Goal: Information Seeking & Learning: Check status

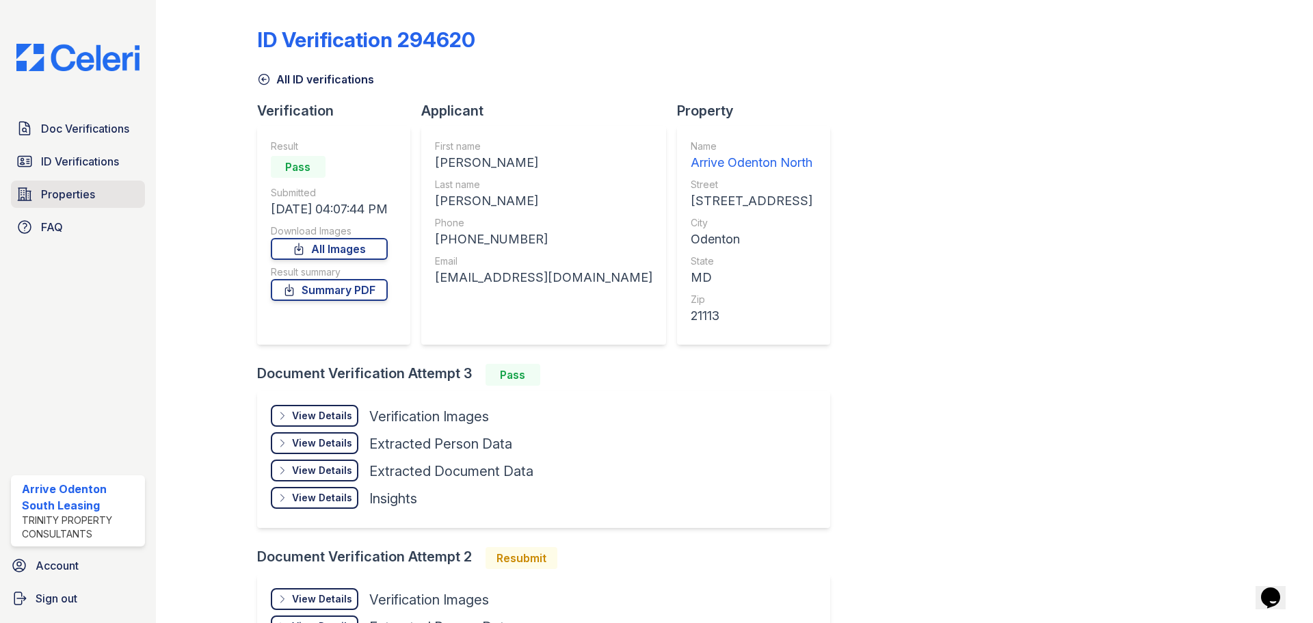
click at [57, 198] on span "Properties" at bounding box center [68, 194] width 54 height 16
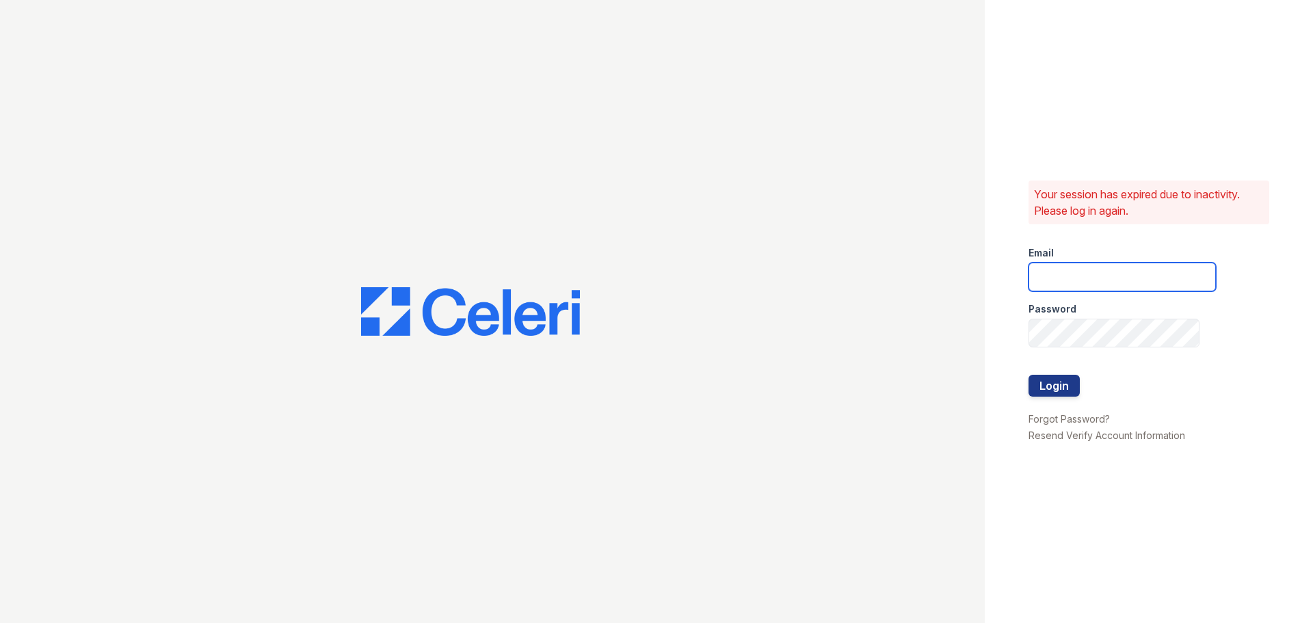
type input "[EMAIL_ADDRESS][DOMAIN_NAME]"
click at [1065, 389] on button "Login" at bounding box center [1054, 386] width 51 height 22
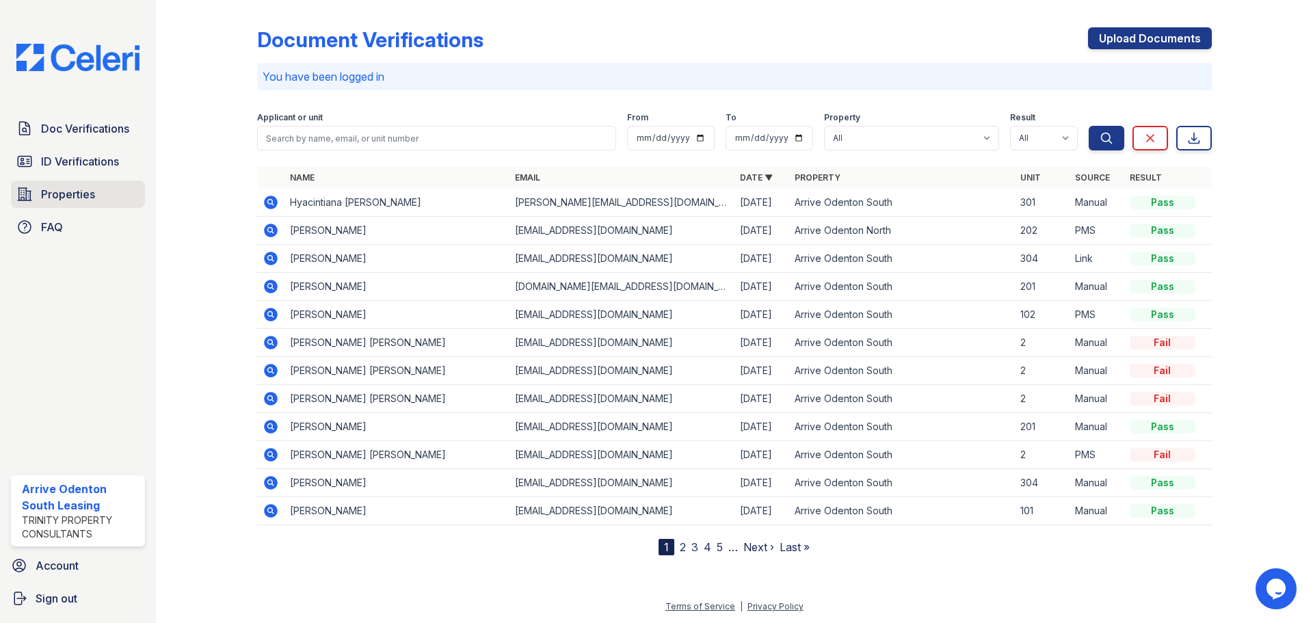
click at [59, 192] on span "Properties" at bounding box center [68, 194] width 54 height 16
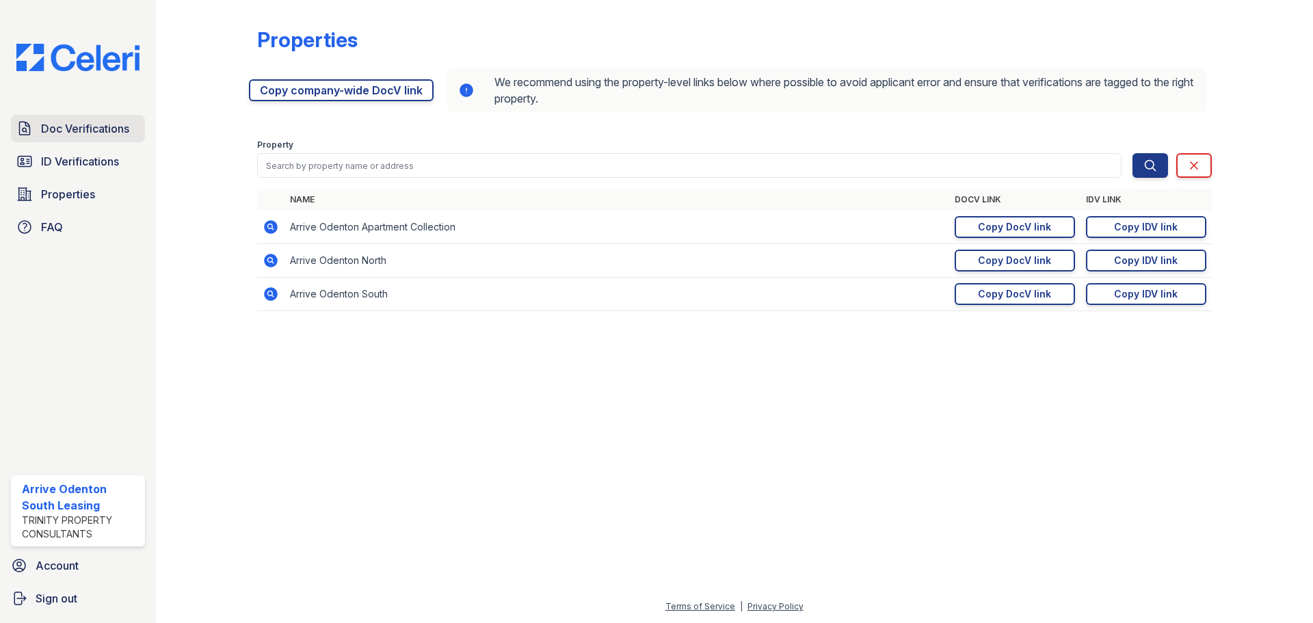
click at [58, 128] on span "Doc Verifications" at bounding box center [85, 128] width 88 height 16
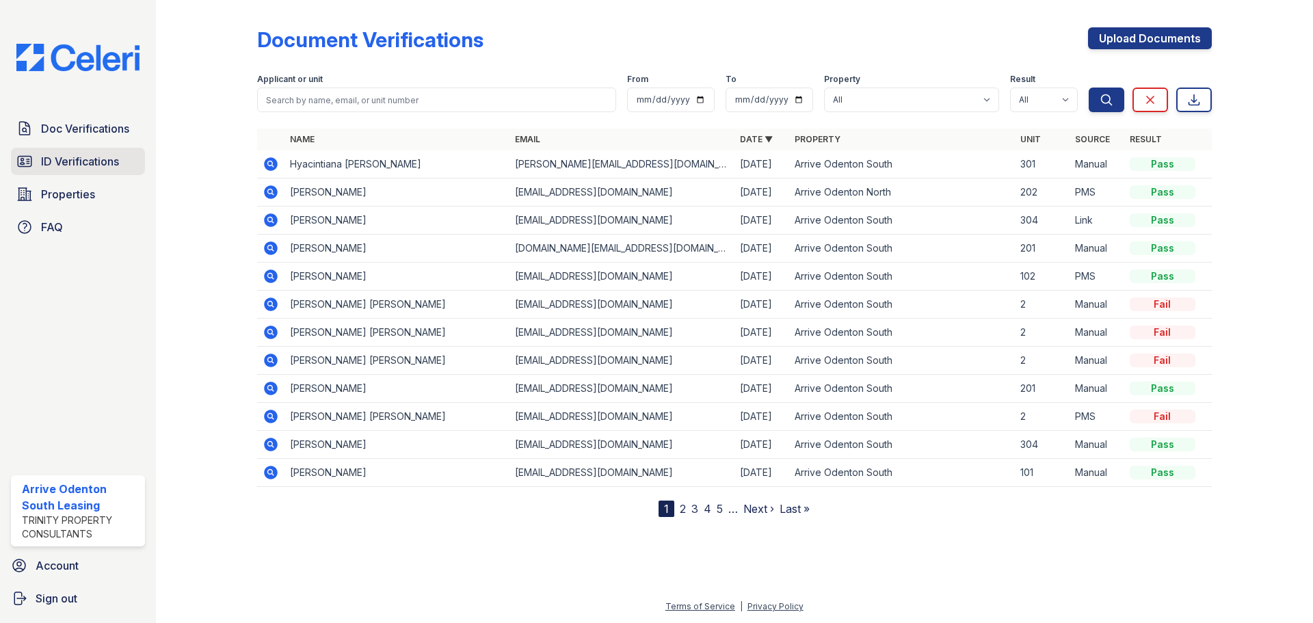
click at [65, 163] on span "ID Verifications" at bounding box center [80, 161] width 78 height 16
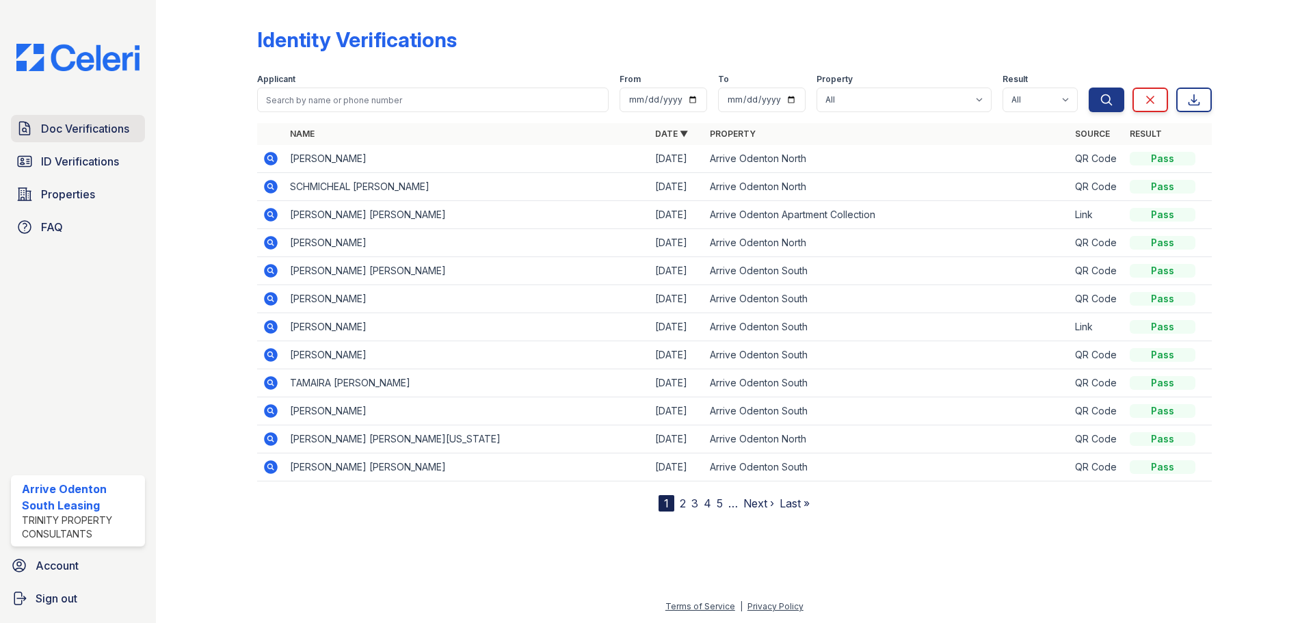
click at [73, 125] on span "Doc Verifications" at bounding box center [85, 128] width 88 height 16
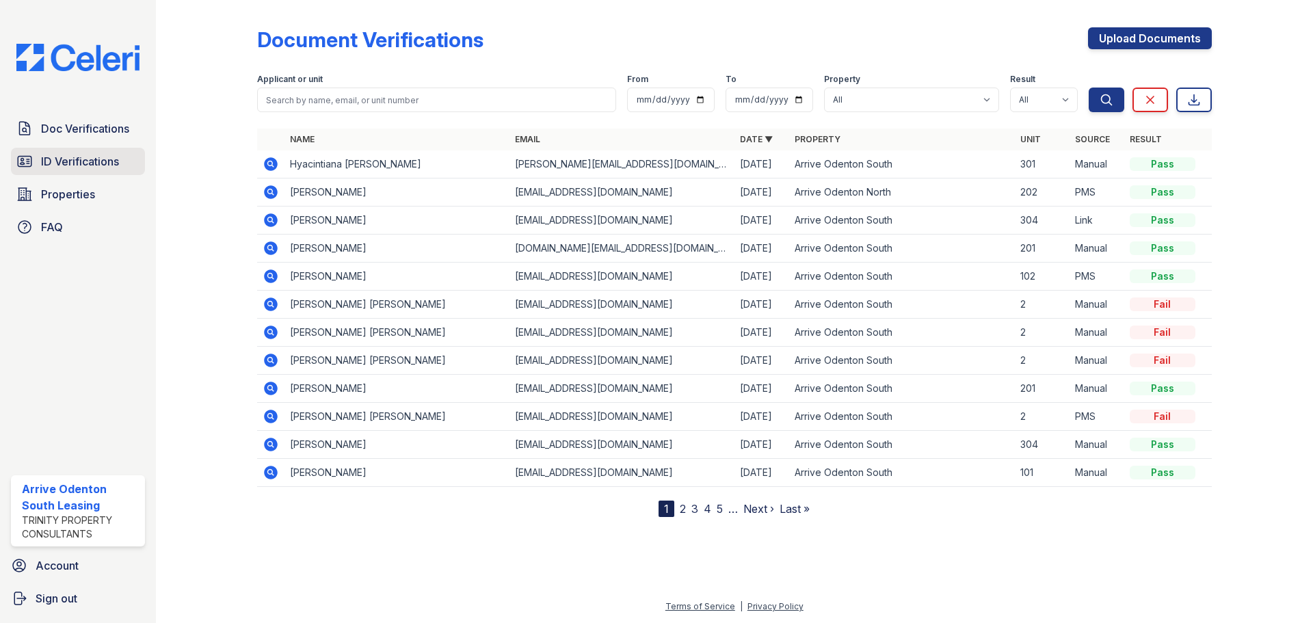
click at [83, 157] on span "ID Verifications" at bounding box center [80, 161] width 78 height 16
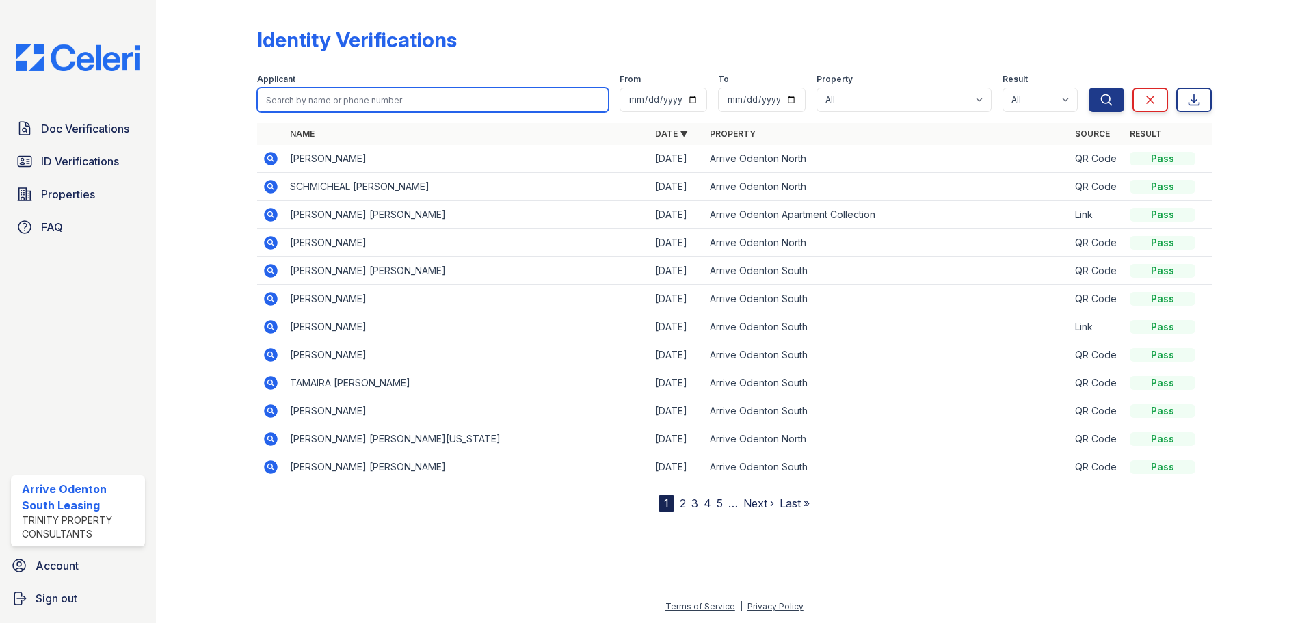
paste input "Hyacintiana"
type input "Hyacintiana"
click at [1089, 88] on button "Search" at bounding box center [1107, 100] width 36 height 25
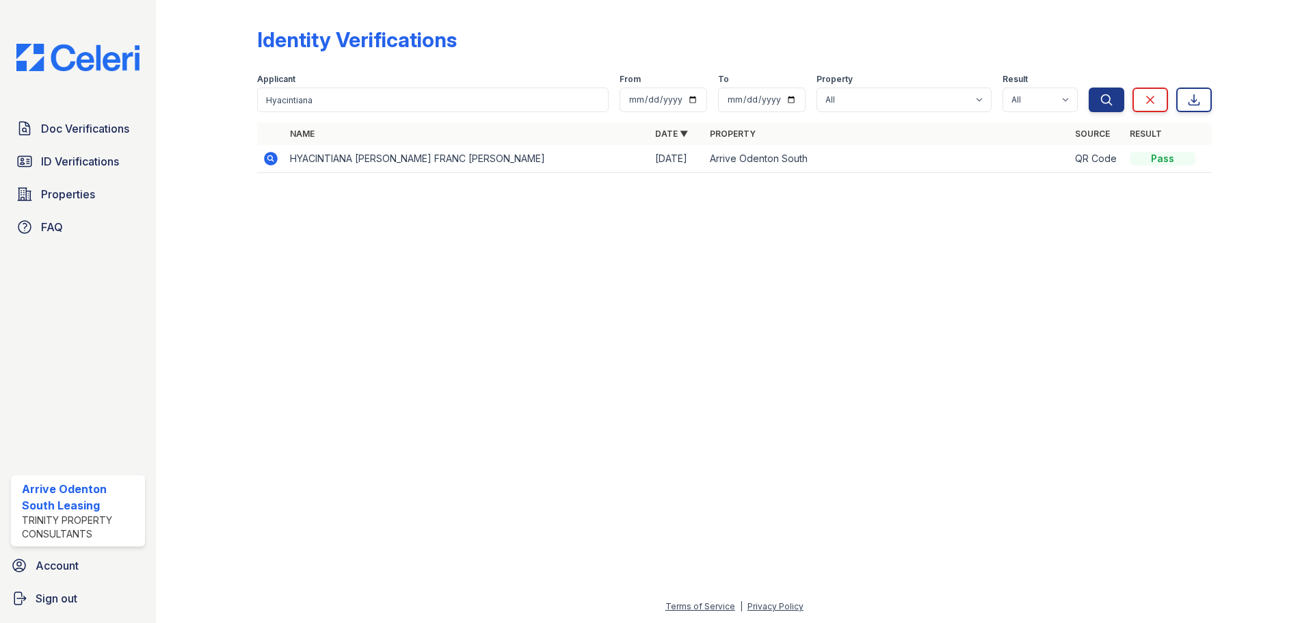
click at [337, 211] on div at bounding box center [735, 404] width 1114 height 390
drag, startPoint x: 334, startPoint y: 88, endPoint x: 257, endPoint y: 99, distance: 77.4
click at [257, 99] on input "Hyacintiana" at bounding box center [433, 100] width 352 height 25
type input "Lewis Alston"
click at [1089, 88] on button "Search" at bounding box center [1107, 100] width 36 height 25
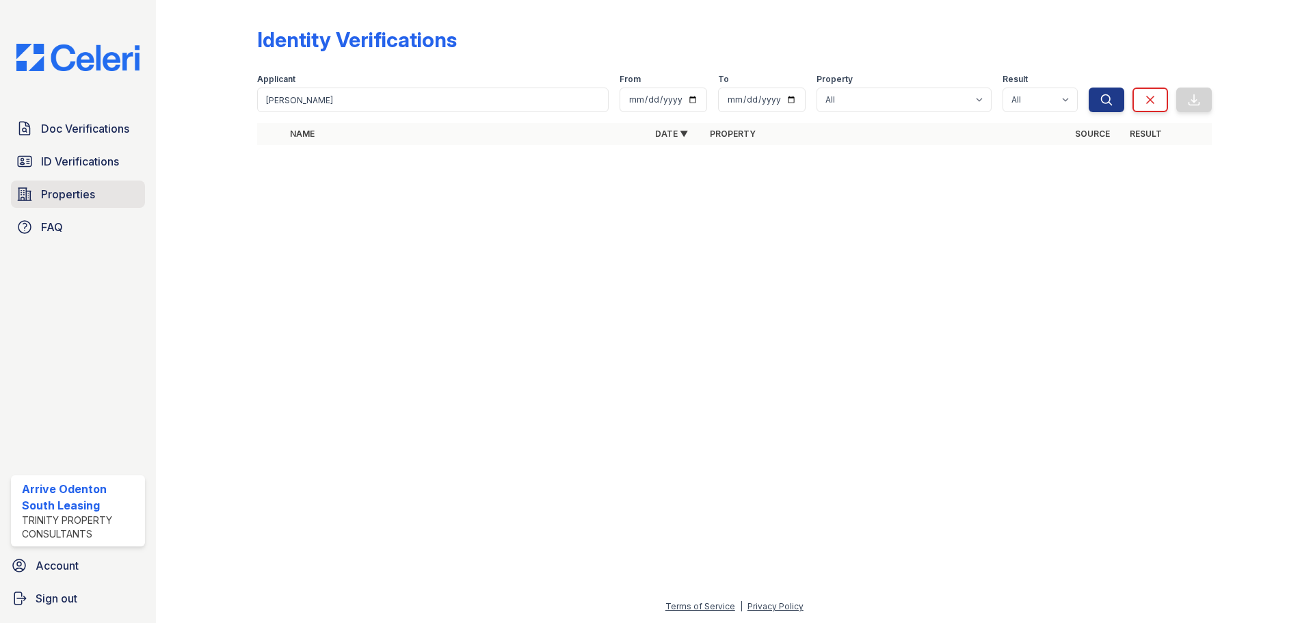
click at [30, 189] on icon at bounding box center [24, 194] width 16 height 16
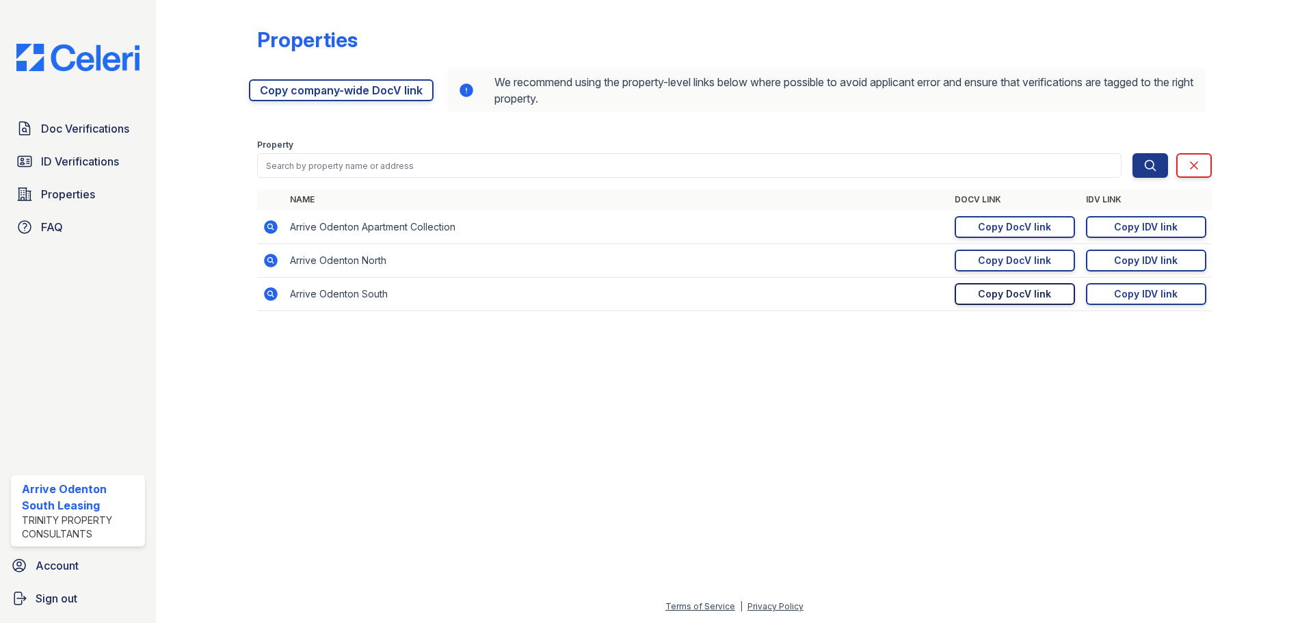
click at [1025, 300] on div "Copy DocV link" at bounding box center [1014, 294] width 73 height 14
click at [1147, 298] on div "Copy IDV link" at bounding box center [1146, 294] width 64 height 14
click at [116, 138] on link "Doc Verifications" at bounding box center [78, 128] width 134 height 27
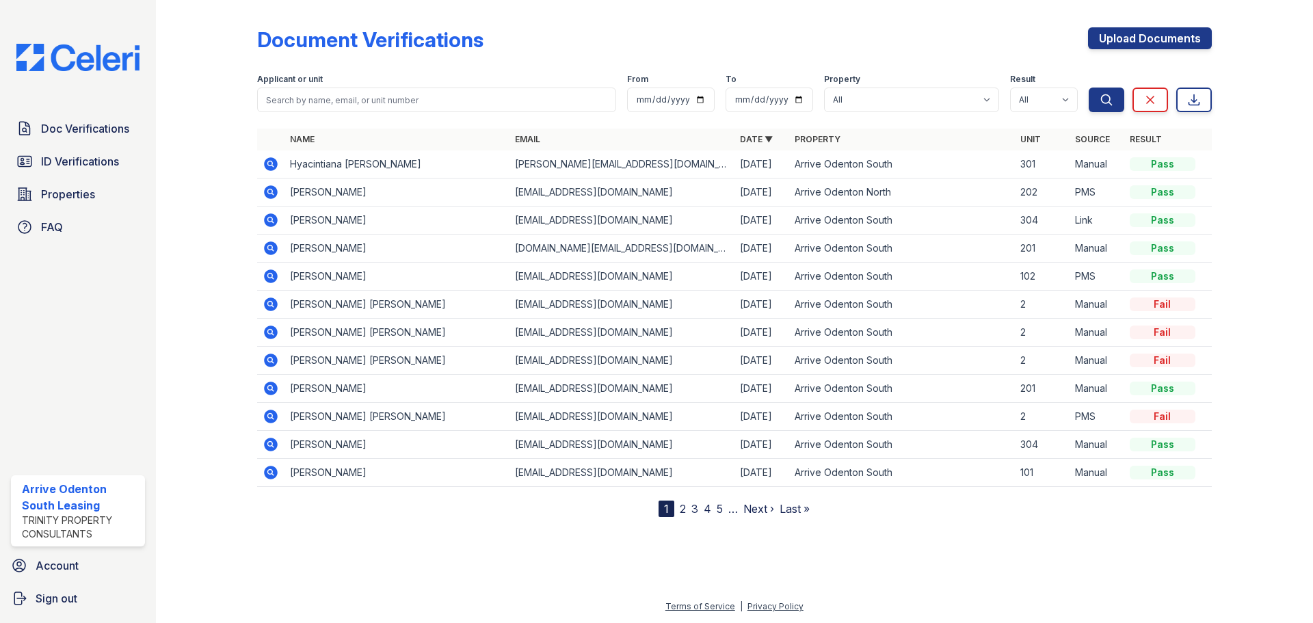
click at [271, 164] on icon at bounding box center [269, 162] width 3 height 3
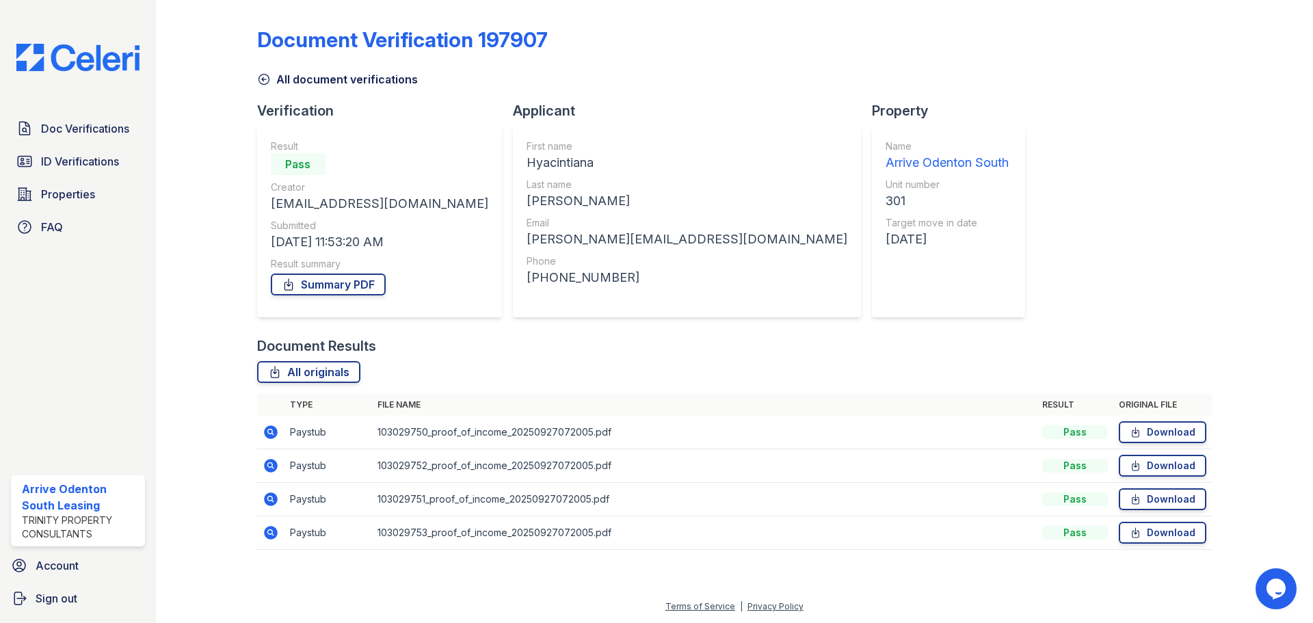
click at [269, 465] on icon at bounding box center [269, 464] width 3 height 3
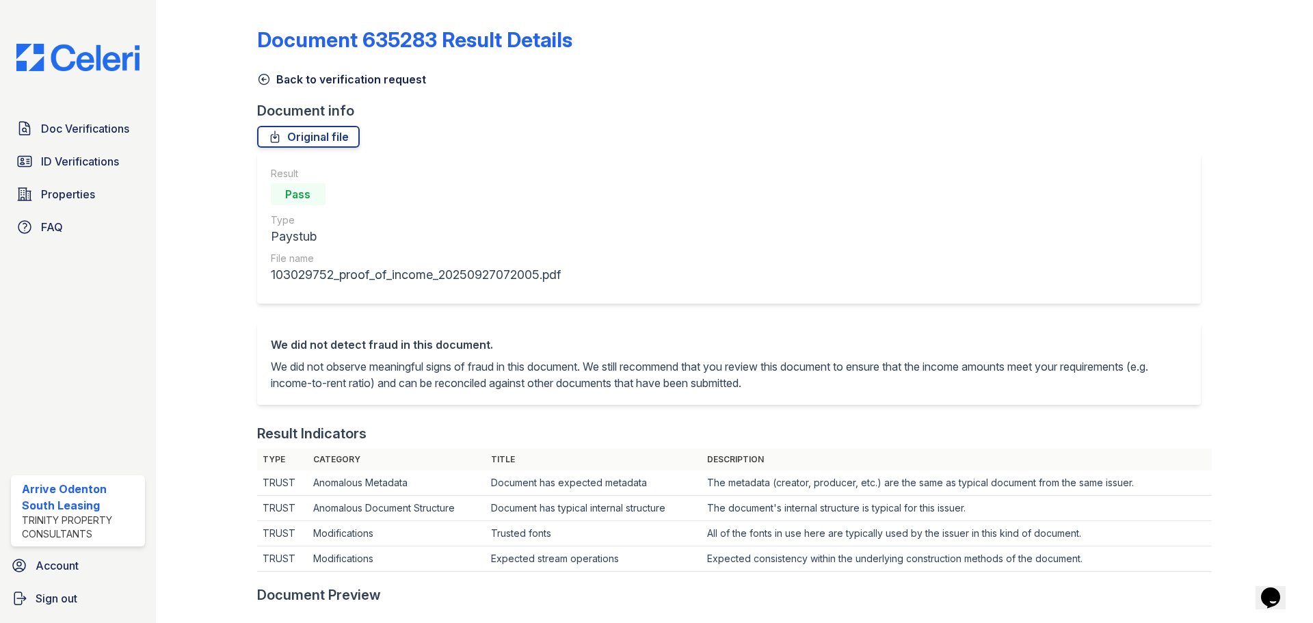
click at [262, 79] on icon at bounding box center [264, 80] width 10 height 10
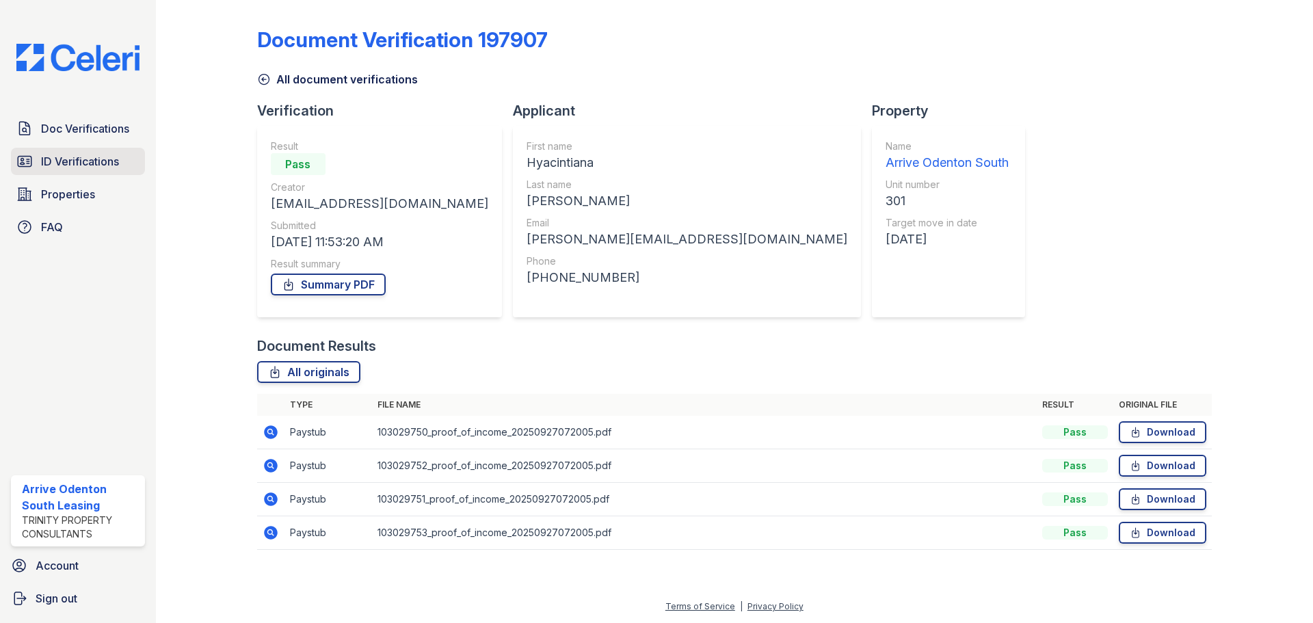
click at [55, 159] on span "ID Verifications" at bounding box center [80, 161] width 78 height 16
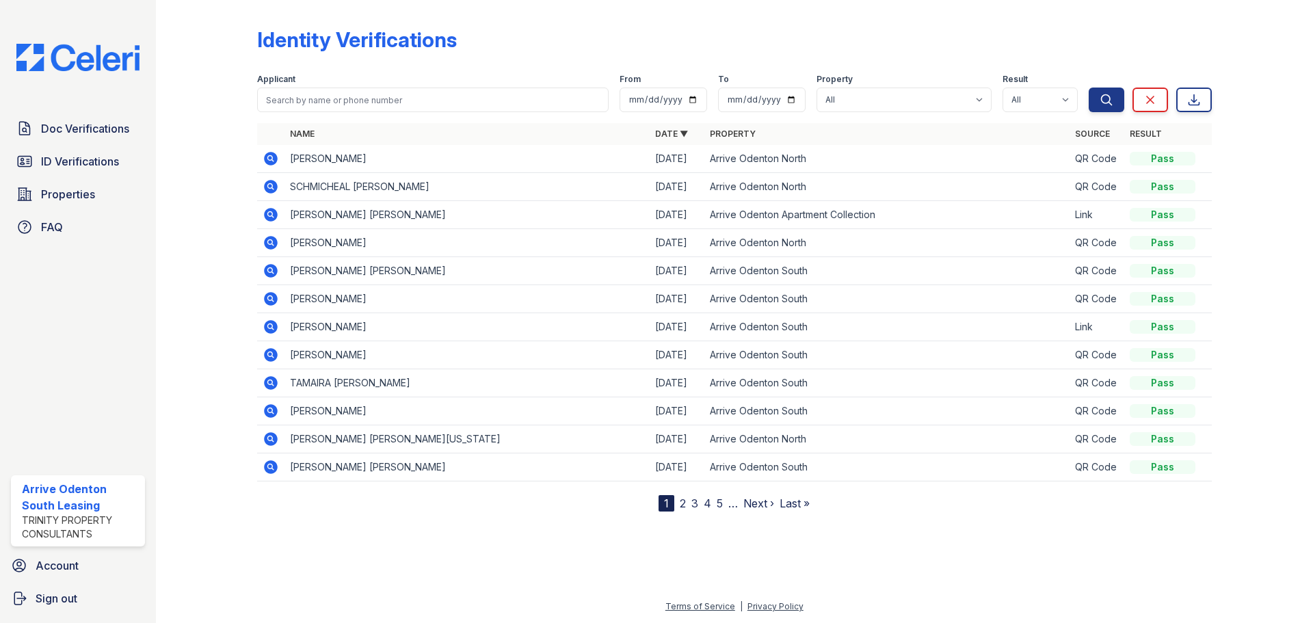
click at [326, 79] on div "Applicant" at bounding box center [433, 81] width 352 height 14
click at [322, 92] on input "search" at bounding box center [433, 100] width 352 height 25
type input "[PERSON_NAME]"
click at [1089, 88] on button "Search" at bounding box center [1107, 100] width 36 height 25
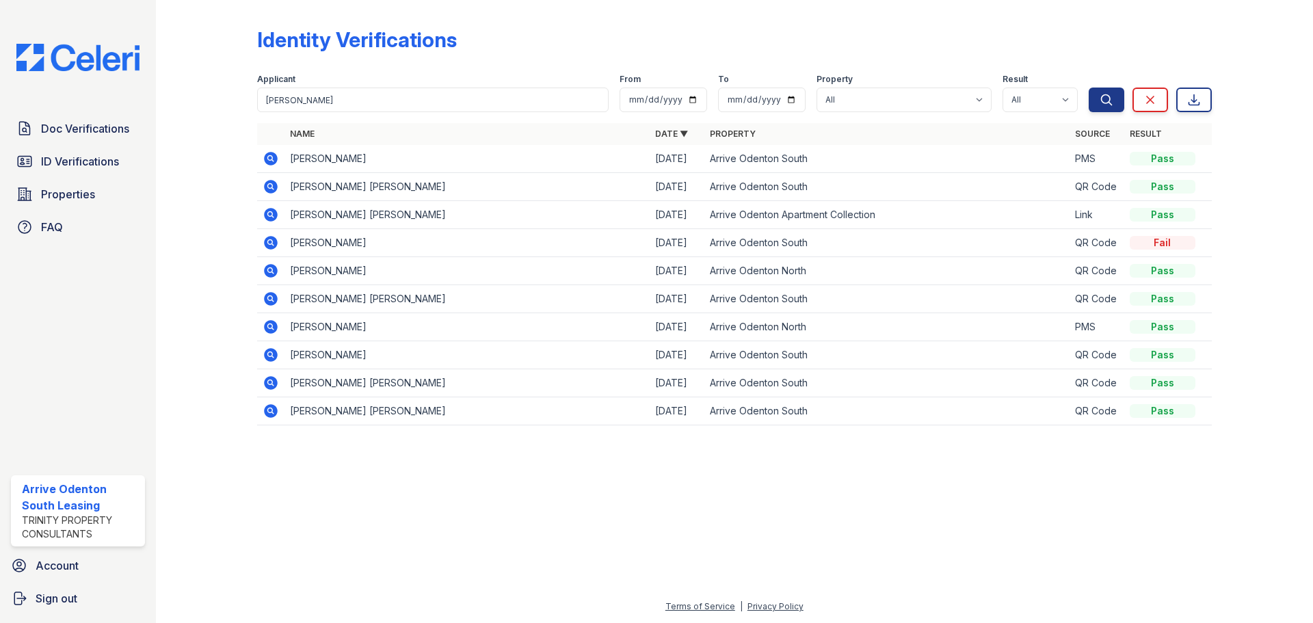
click at [272, 161] on icon at bounding box center [271, 159] width 16 height 16
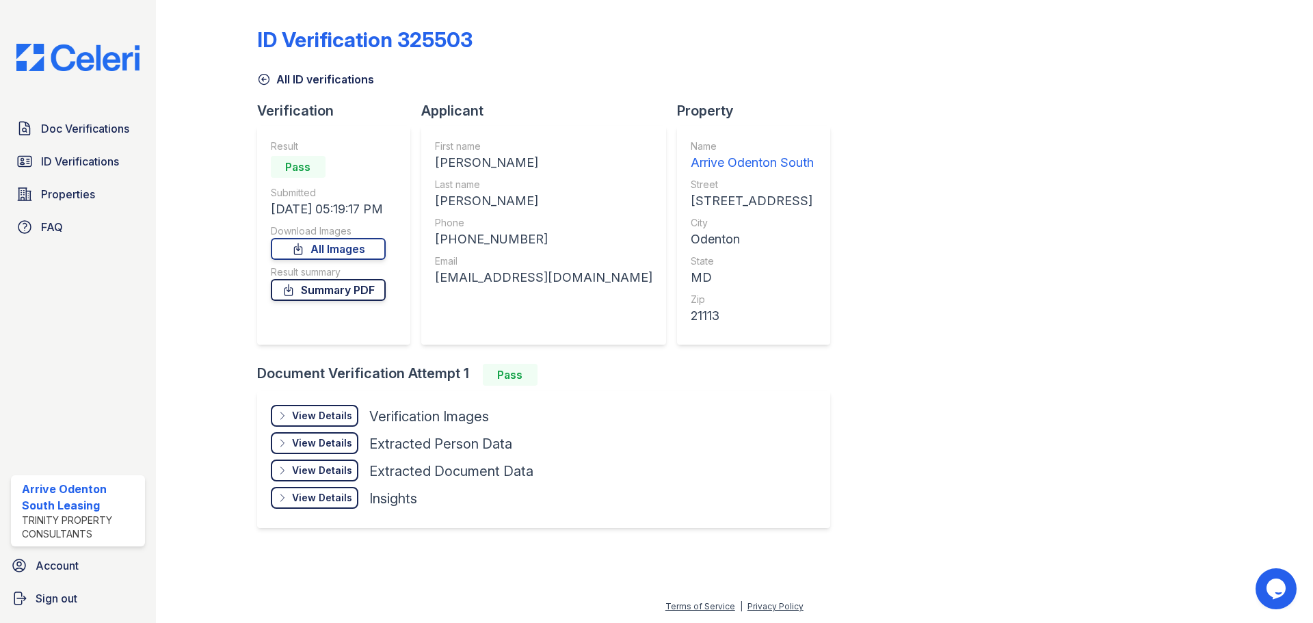
click at [358, 293] on link "Summary PDF" at bounding box center [328, 290] width 115 height 22
click at [88, 132] on span "Doc Verifications" at bounding box center [85, 128] width 88 height 16
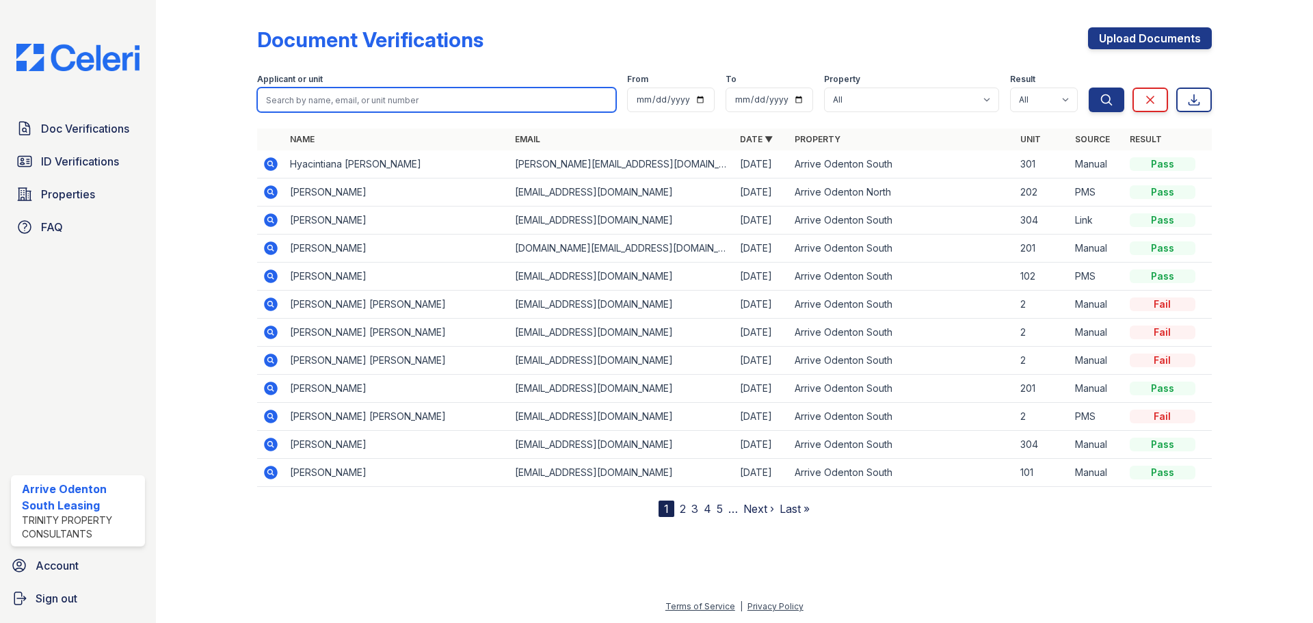
click at [304, 90] on input "search" at bounding box center [436, 100] width 359 height 25
type input "jackson"
click at [1089, 88] on button "Search" at bounding box center [1107, 100] width 36 height 25
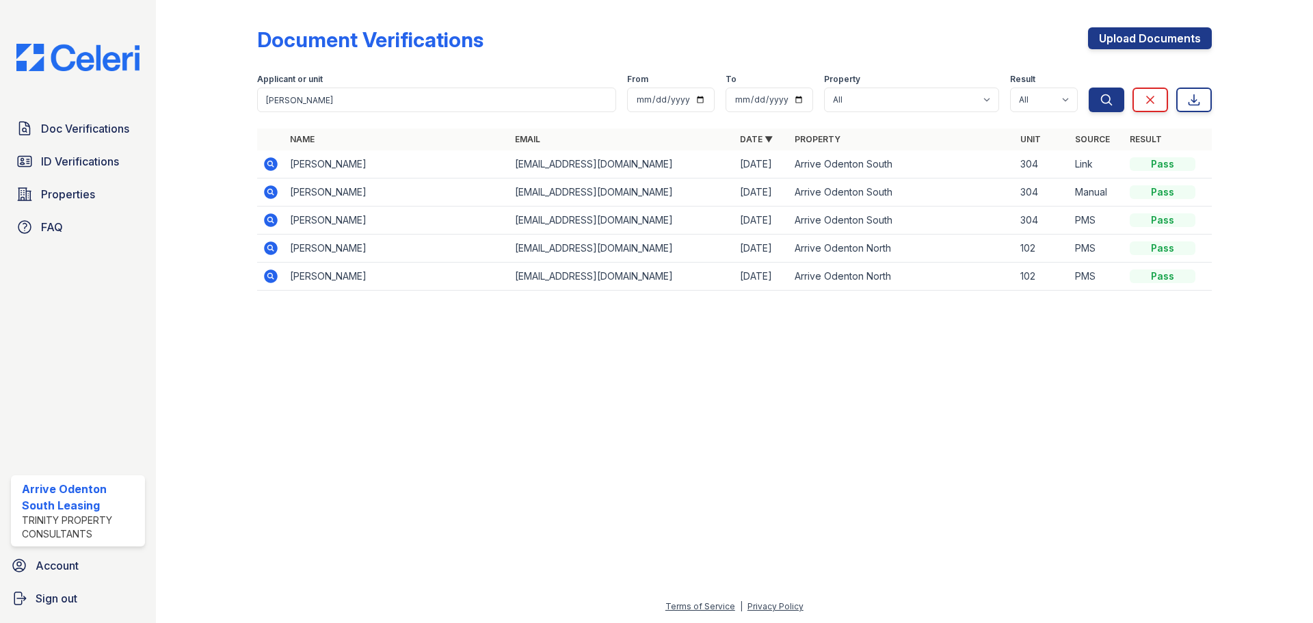
click at [273, 164] on icon at bounding box center [271, 164] width 14 height 14
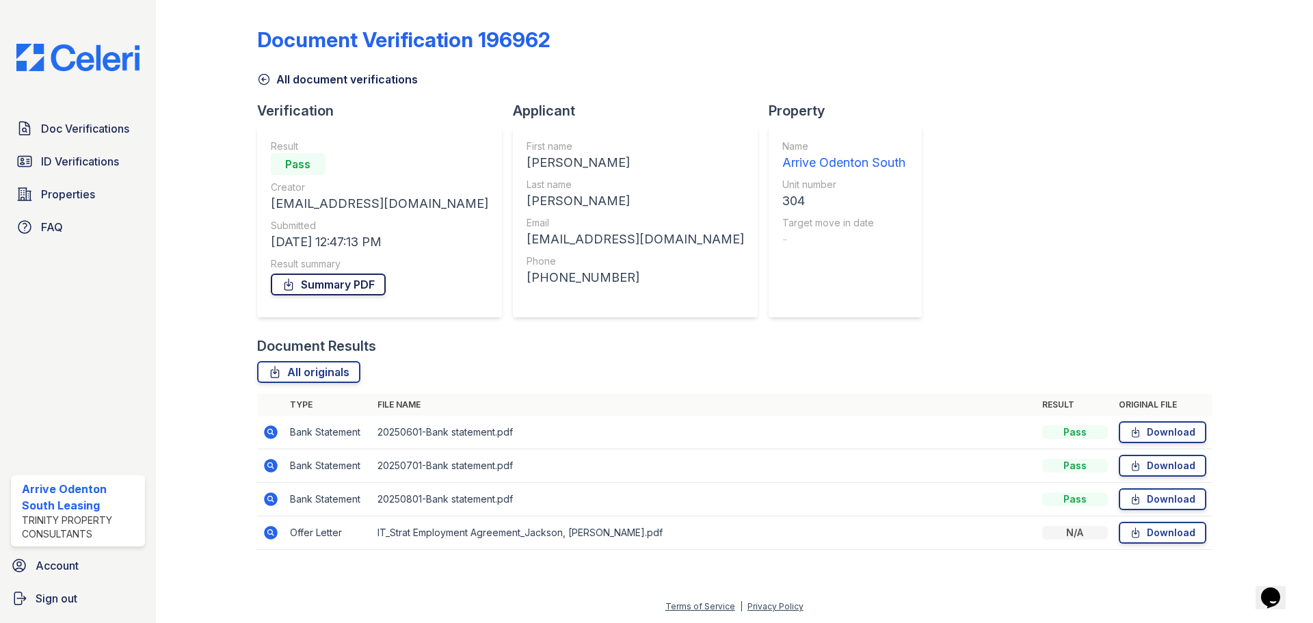
click at [365, 285] on link "Summary PDF" at bounding box center [328, 285] width 115 height 22
click at [834, 21] on div "Document Verification 196962 All document verifications Verification Result Pas…" at bounding box center [734, 284] width 955 height 558
click at [272, 494] on icon at bounding box center [271, 500] width 14 height 14
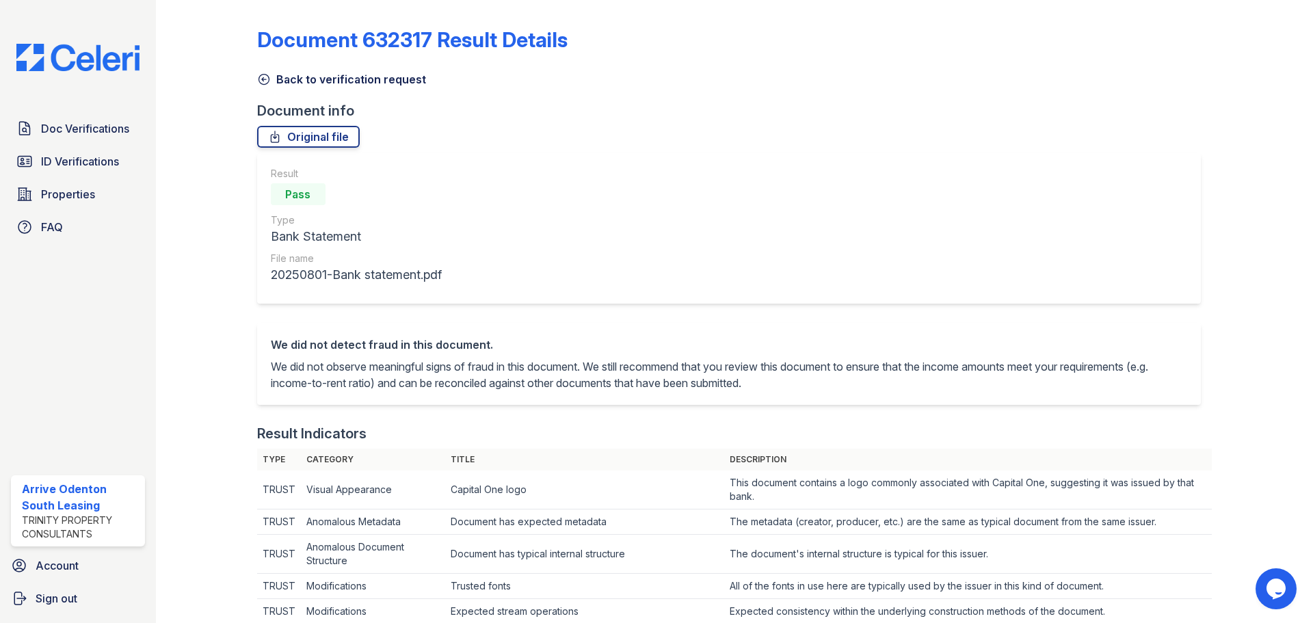
click at [265, 82] on icon at bounding box center [264, 80] width 14 height 14
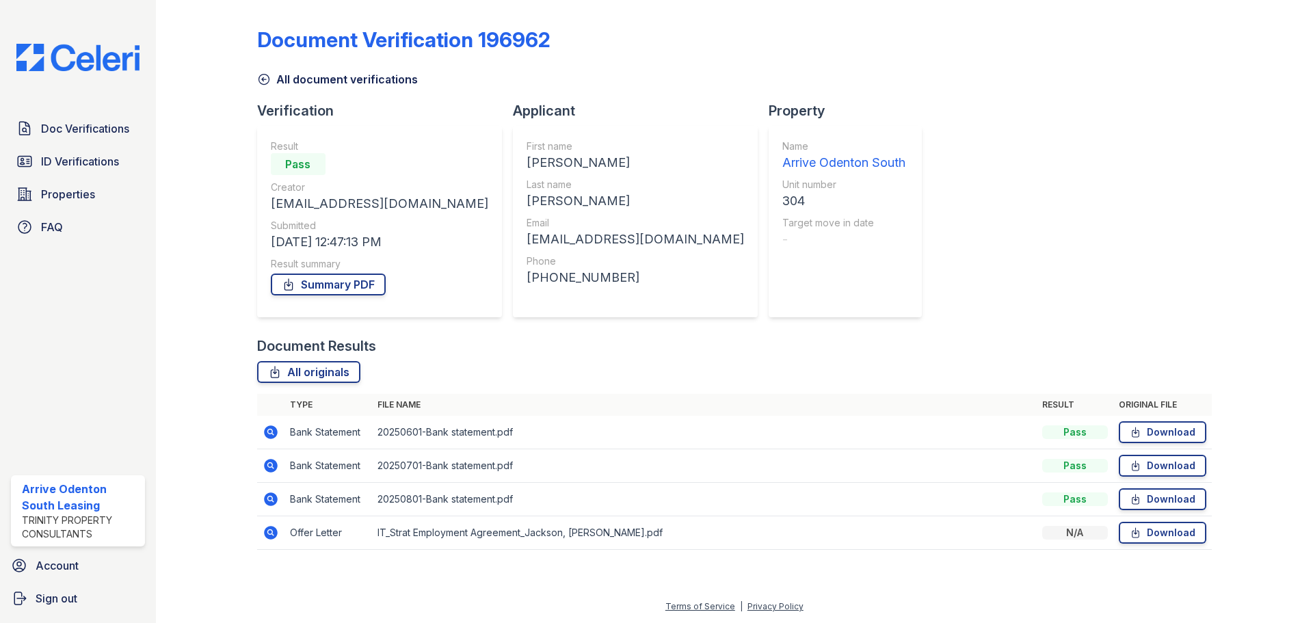
click at [269, 471] on icon at bounding box center [271, 466] width 14 height 14
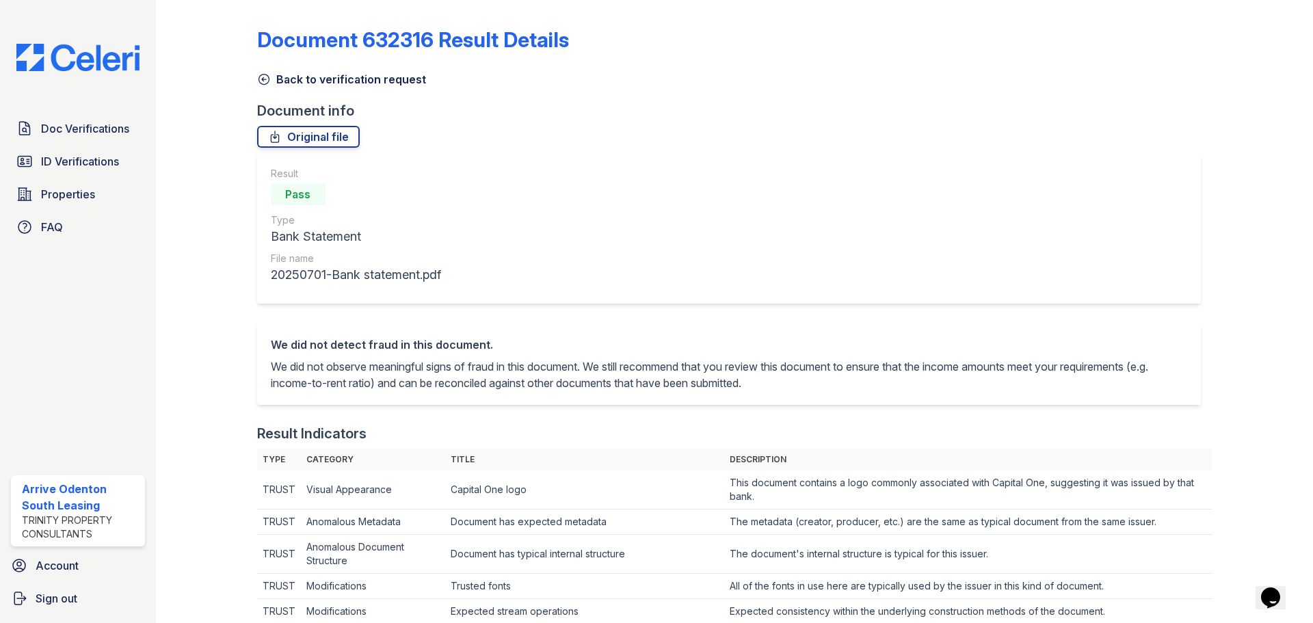
click at [267, 81] on icon at bounding box center [264, 80] width 14 height 14
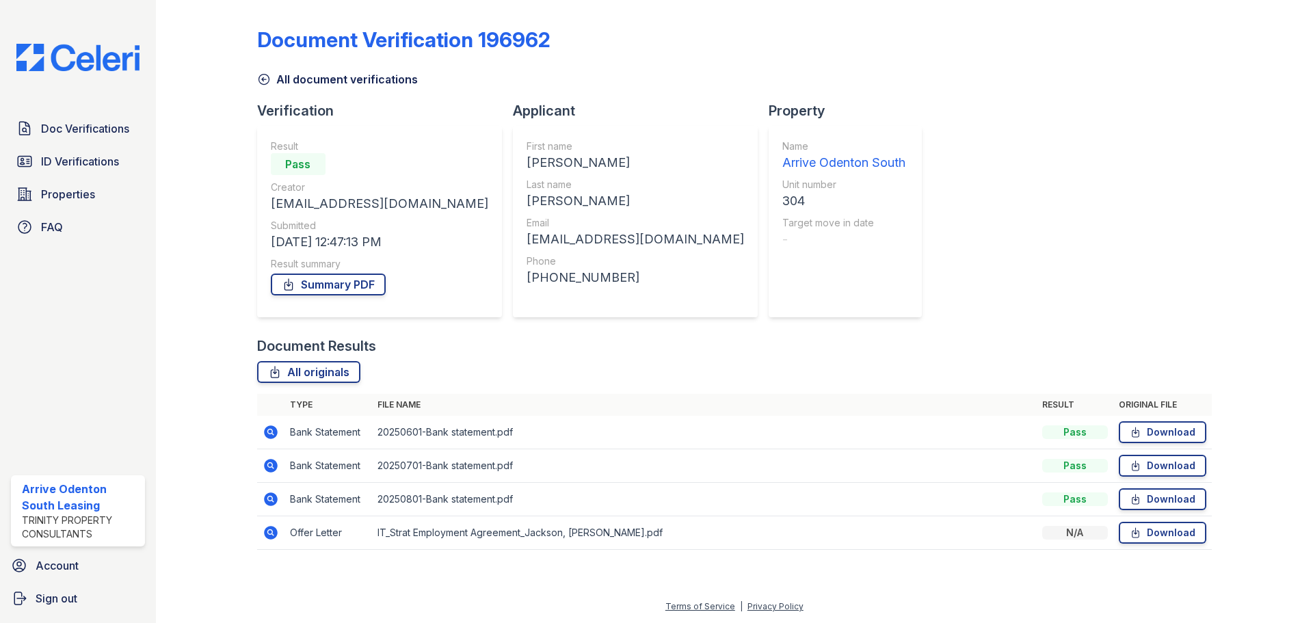
click at [274, 536] on icon at bounding box center [271, 533] width 16 height 16
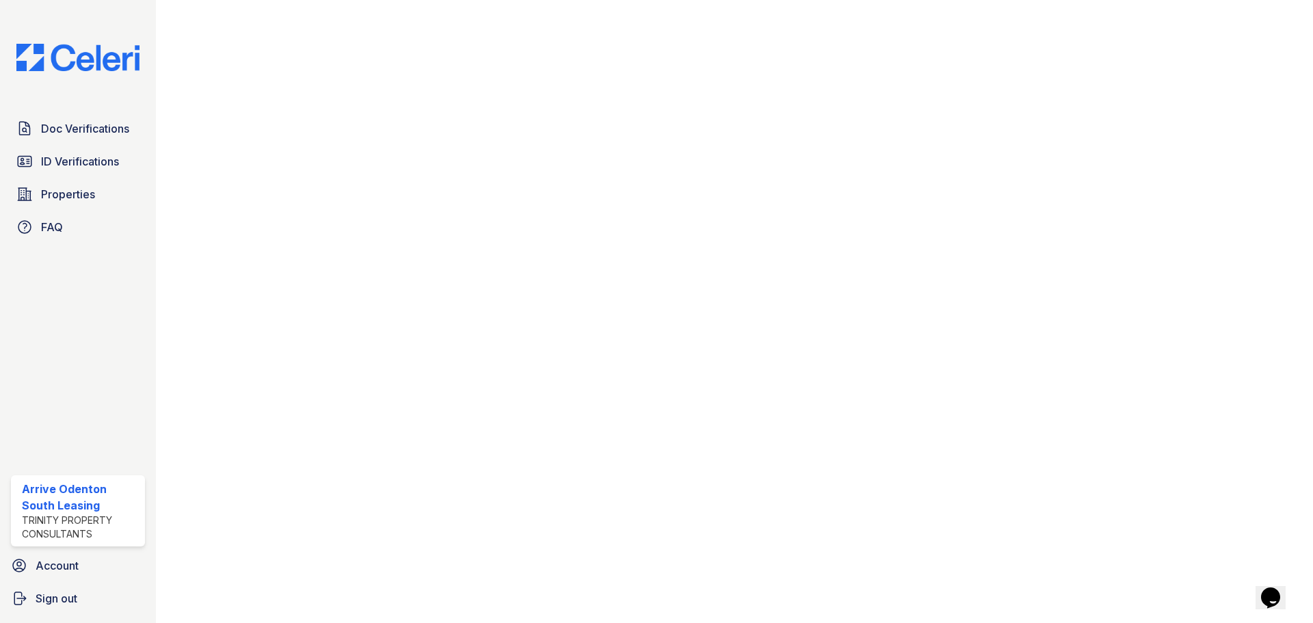
scroll to position [495, 0]
click at [73, 160] on span "ID Verifications" at bounding box center [80, 161] width 78 height 16
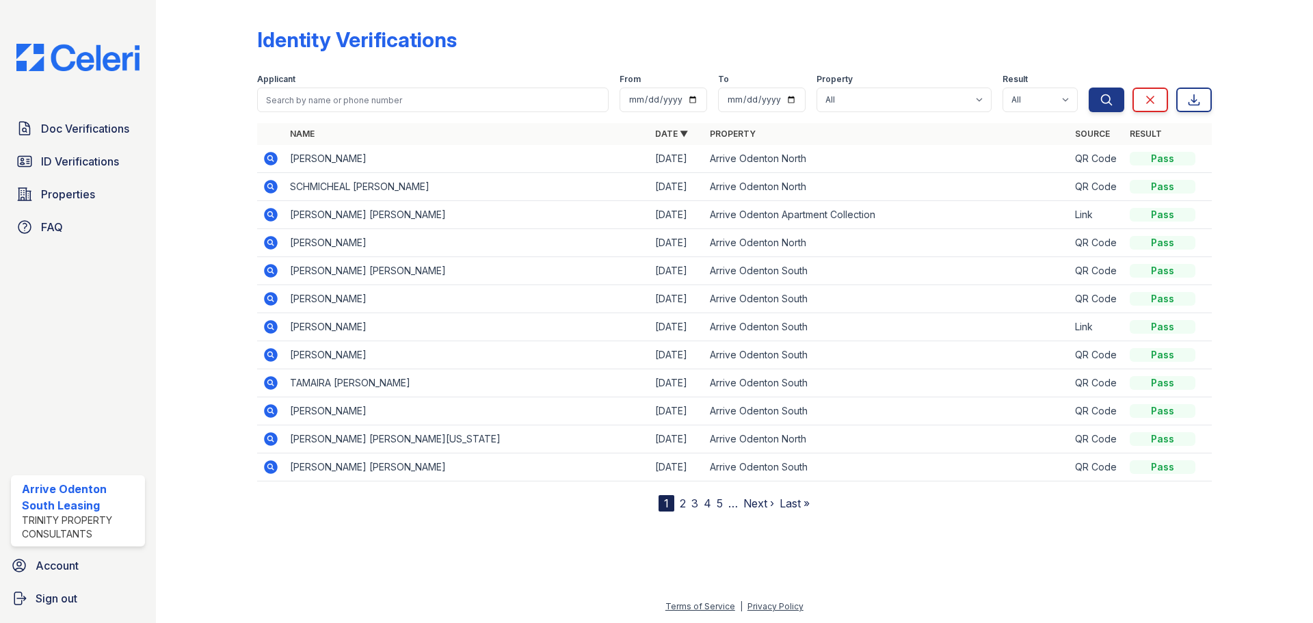
click at [84, 118] on link "Doc Verifications" at bounding box center [78, 128] width 134 height 27
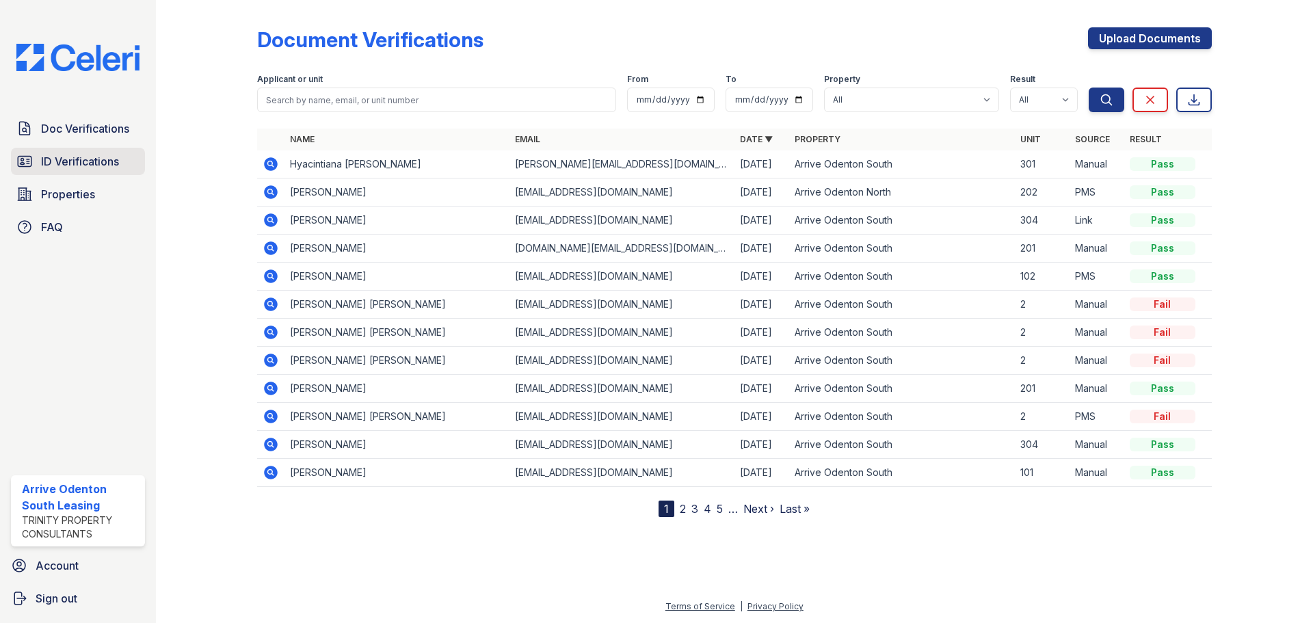
click at [102, 160] on span "ID Verifications" at bounding box center [80, 161] width 78 height 16
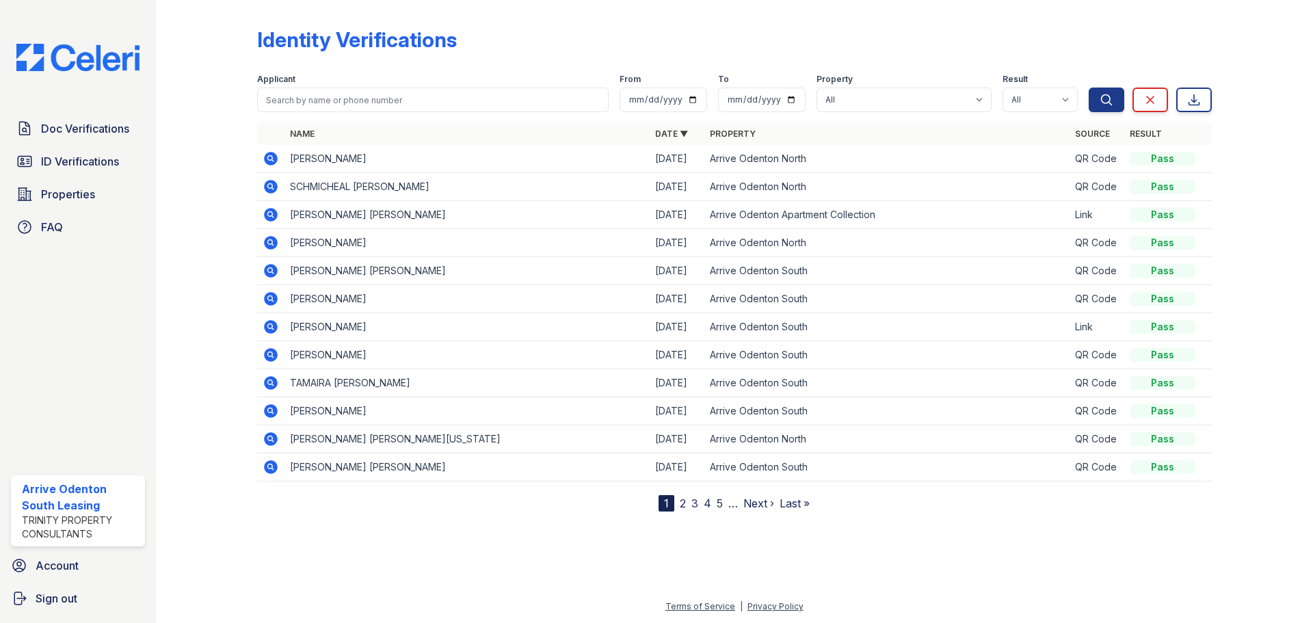
click at [105, 133] on span "Doc Verifications" at bounding box center [85, 128] width 88 height 16
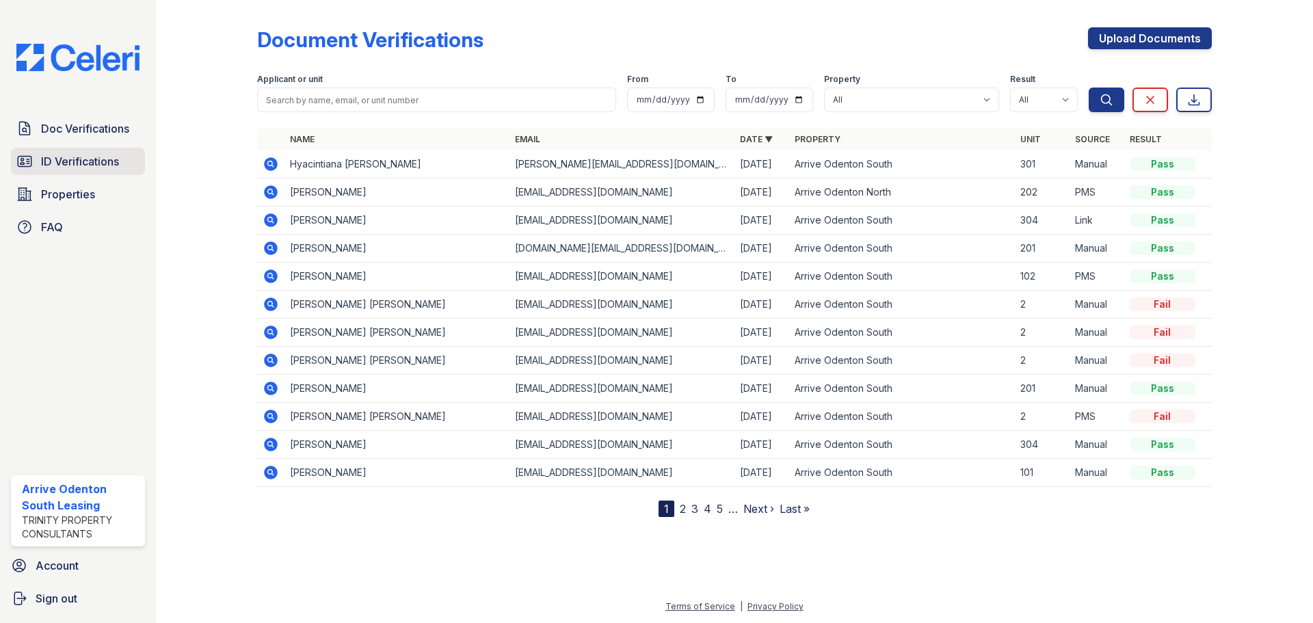
click at [99, 164] on span "ID Verifications" at bounding box center [80, 161] width 78 height 16
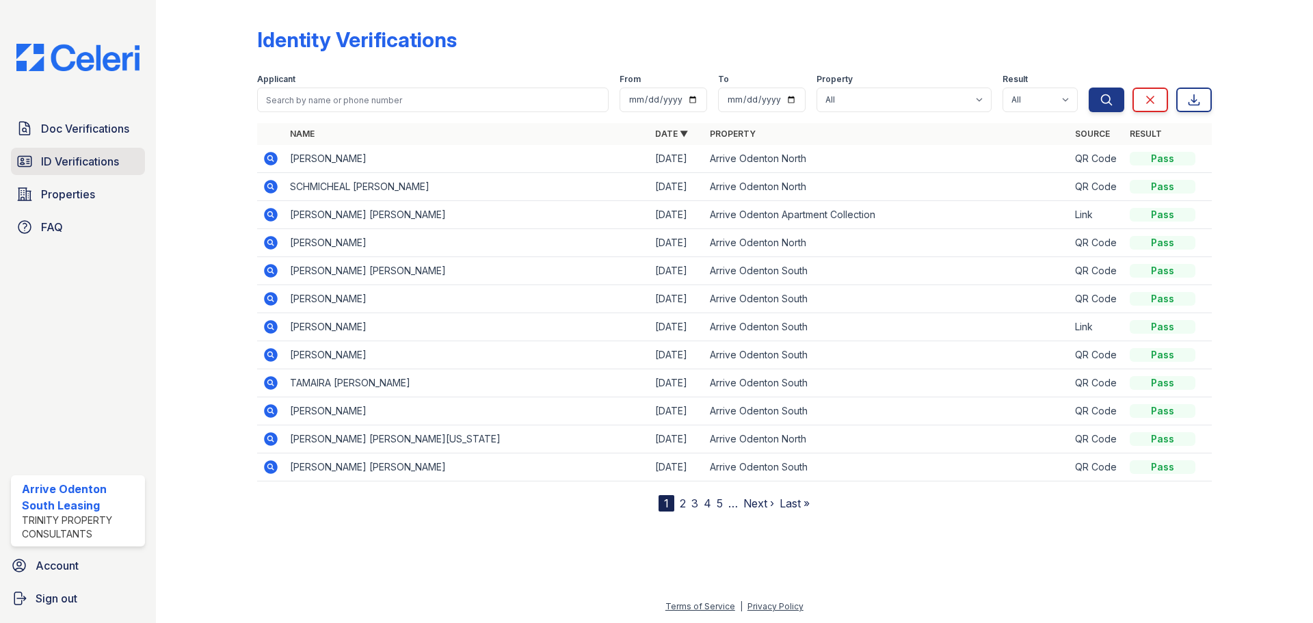
click at [81, 166] on span "ID Verifications" at bounding box center [80, 161] width 78 height 16
click at [98, 164] on span "ID Verifications" at bounding box center [80, 161] width 78 height 16
click at [81, 129] on span "Doc Verifications" at bounding box center [85, 128] width 88 height 16
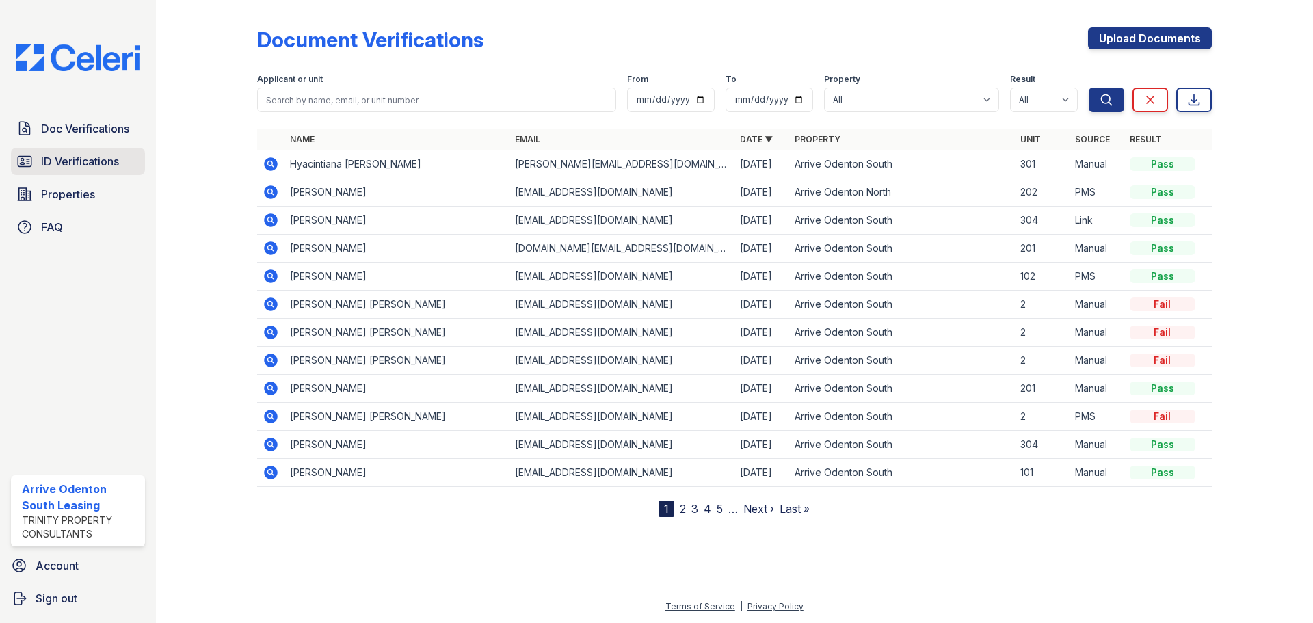
click at [96, 164] on span "ID Verifications" at bounding box center [80, 161] width 78 height 16
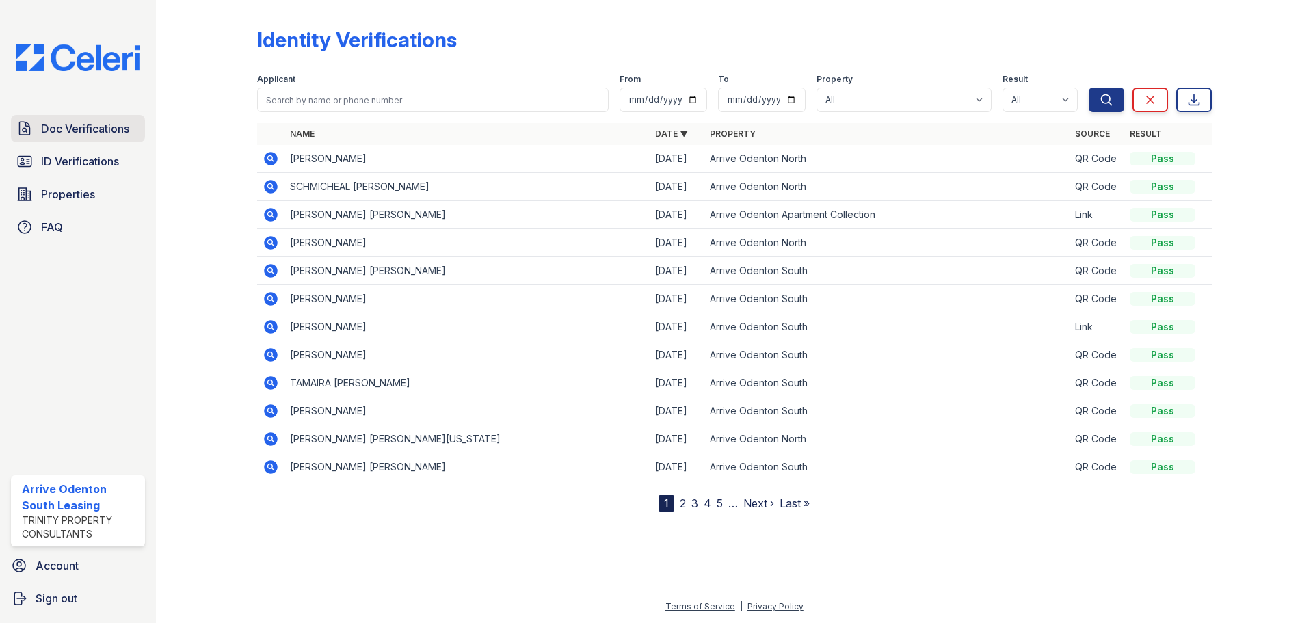
click at [93, 125] on span "Doc Verifications" at bounding box center [85, 128] width 88 height 16
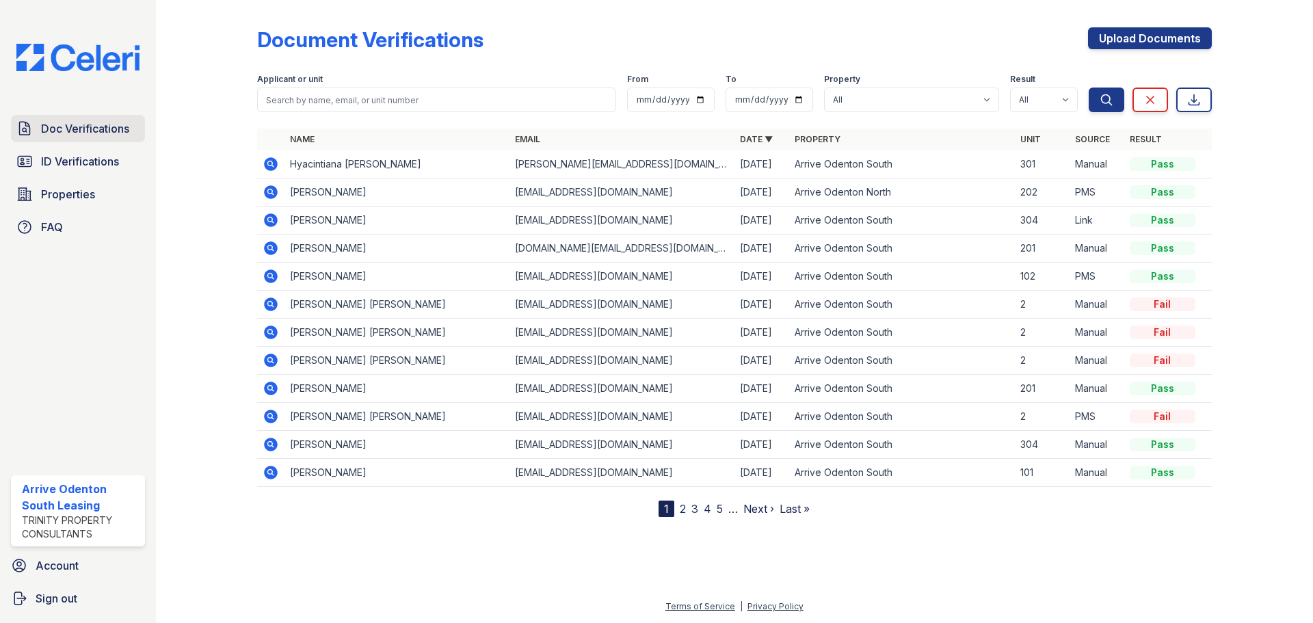
click at [84, 127] on span "Doc Verifications" at bounding box center [85, 128] width 88 height 16
click at [65, 158] on span "ID Verifications" at bounding box center [80, 161] width 78 height 16
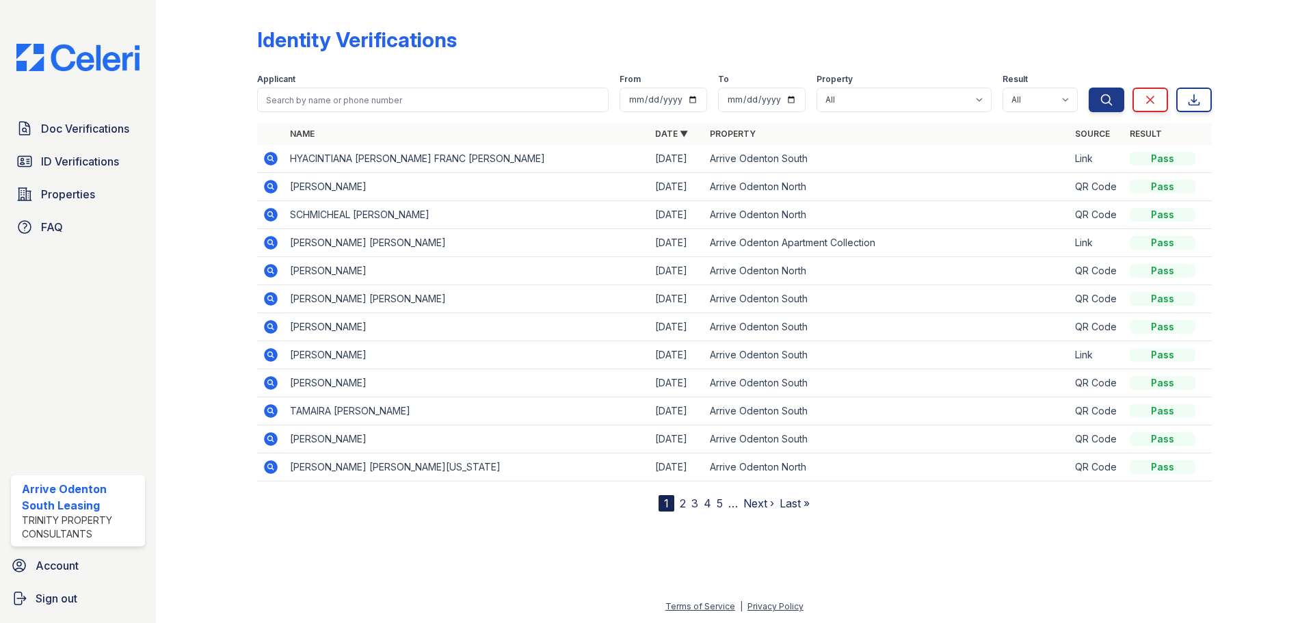
click at [65, 158] on span "ID Verifications" at bounding box center [80, 161] width 78 height 16
click at [68, 125] on span "Doc Verifications" at bounding box center [85, 128] width 88 height 16
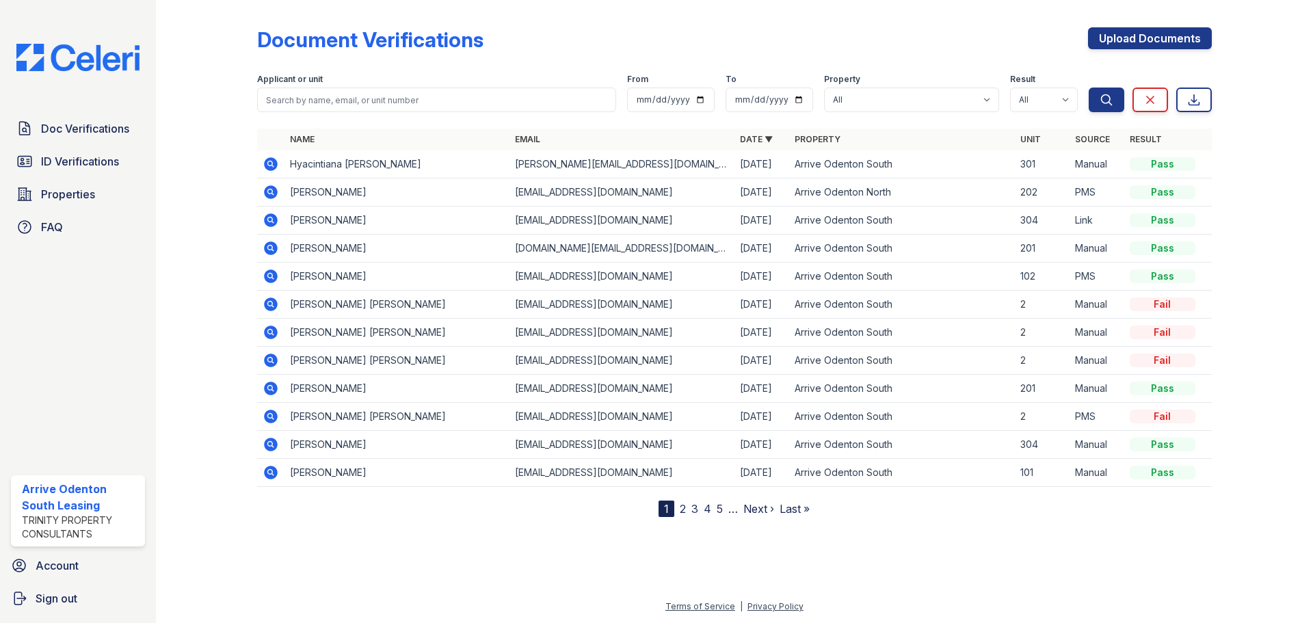
click at [68, 125] on span "Doc Verifications" at bounding box center [85, 128] width 88 height 16
click at [114, 137] on span "Doc Verifications" at bounding box center [85, 128] width 88 height 16
click at [40, 135] on link "Doc Verifications" at bounding box center [78, 128] width 134 height 27
click at [76, 131] on span "Doc Verifications" at bounding box center [85, 128] width 88 height 16
click at [60, 162] on span "ID Verifications" at bounding box center [80, 161] width 78 height 16
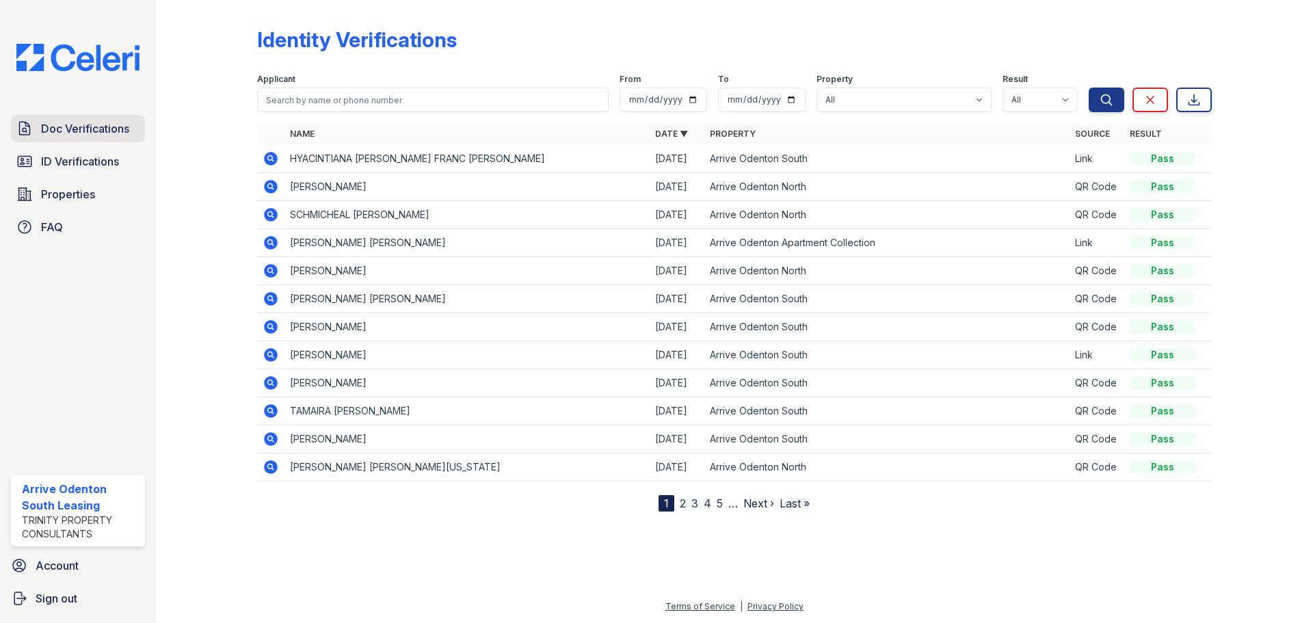
click at [68, 125] on span "Doc Verifications" at bounding box center [85, 128] width 88 height 16
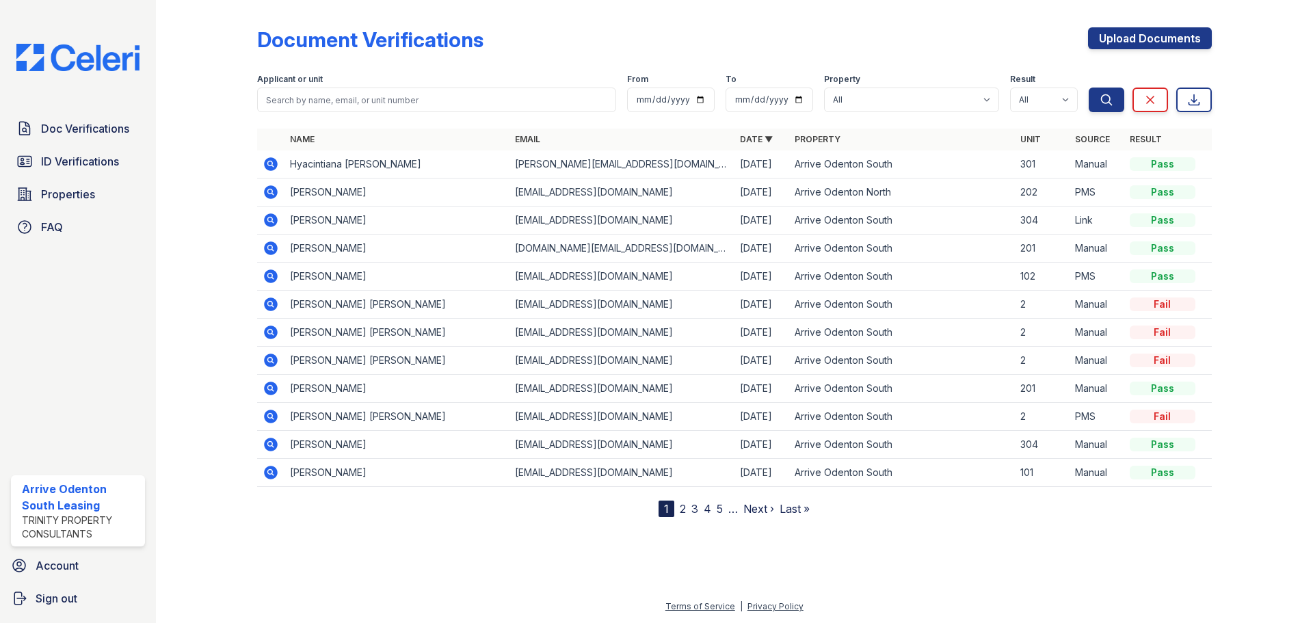
click at [274, 162] on icon at bounding box center [271, 164] width 14 height 14
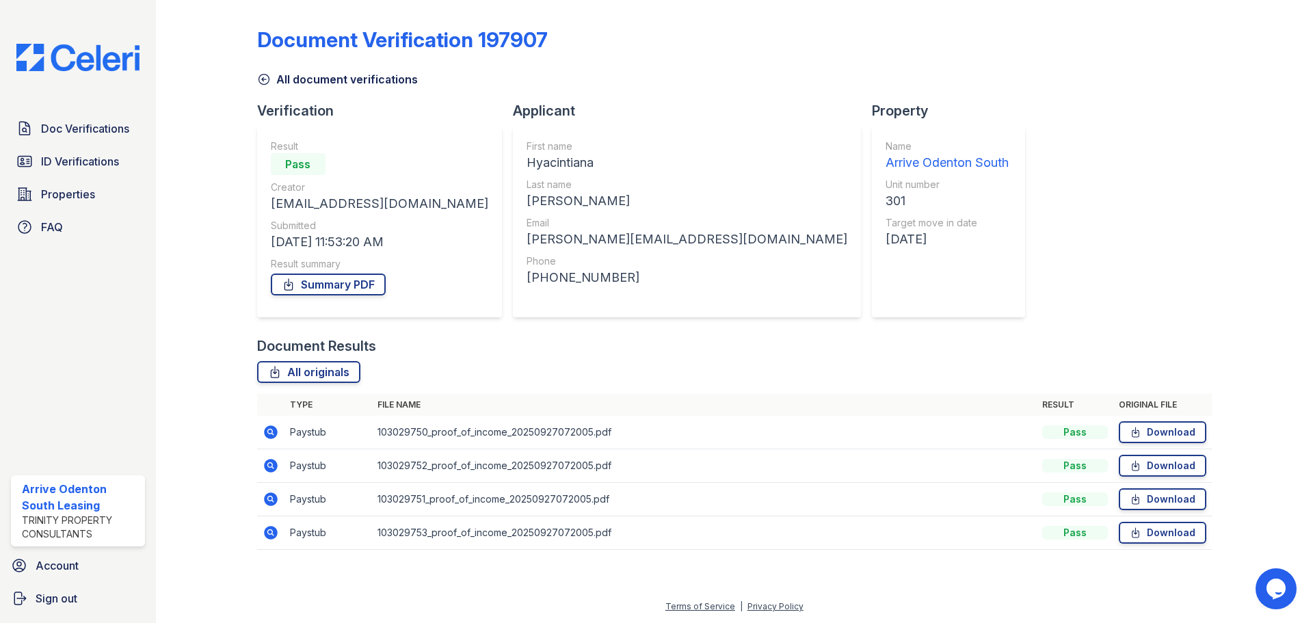
click at [272, 468] on icon at bounding box center [271, 466] width 16 height 16
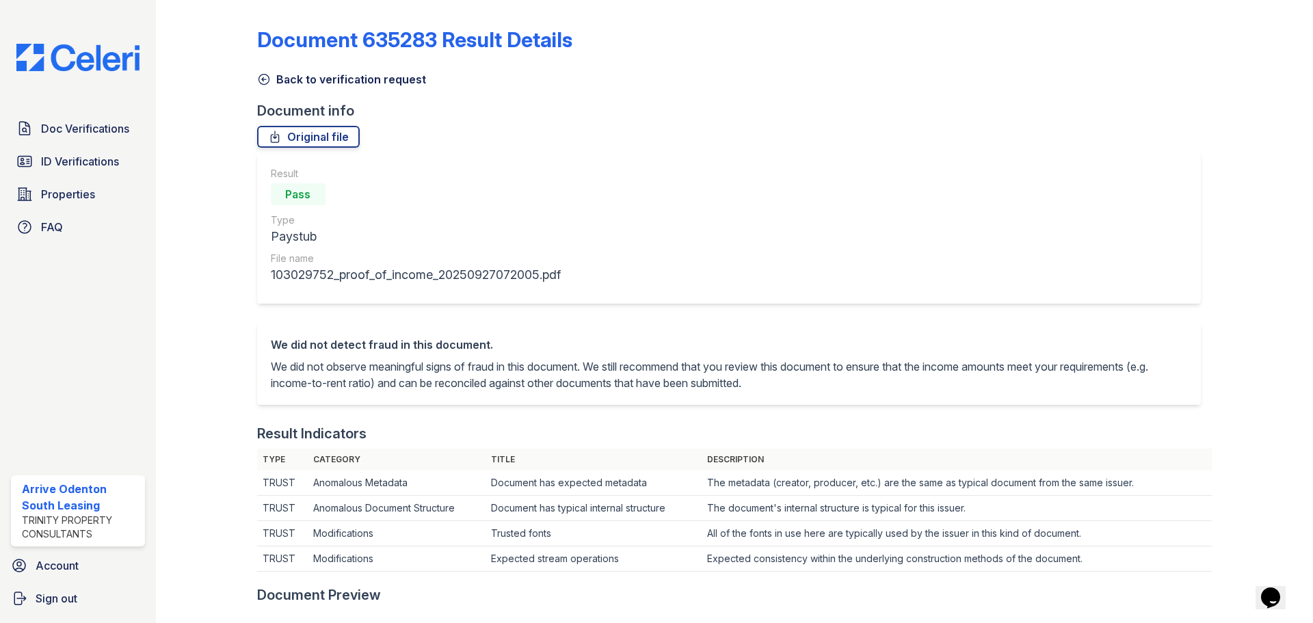
click at [267, 83] on icon at bounding box center [264, 80] width 10 height 10
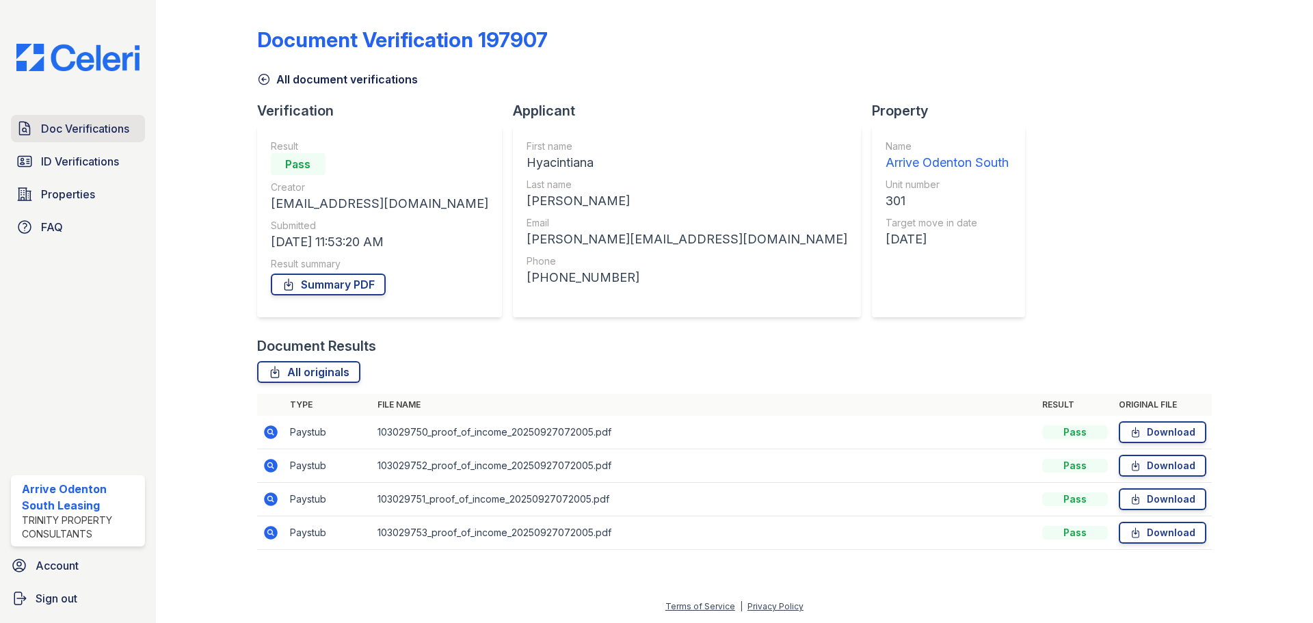
click at [82, 140] on link "Doc Verifications" at bounding box center [78, 128] width 134 height 27
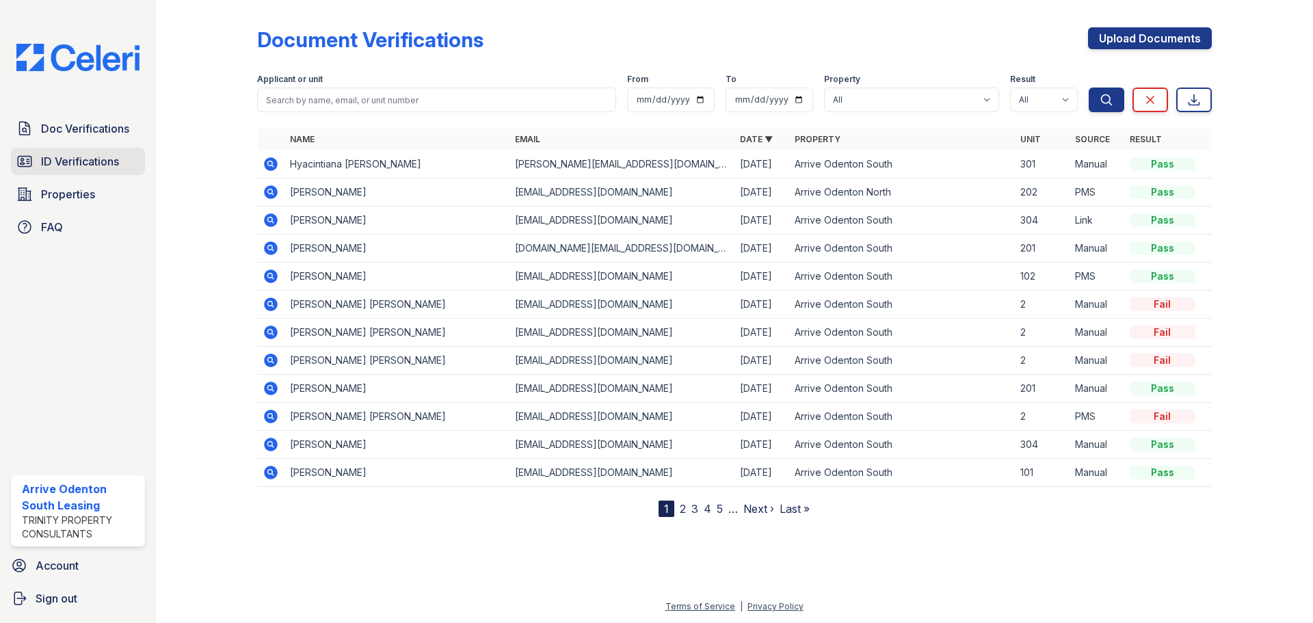
click at [82, 163] on span "ID Verifications" at bounding box center [80, 161] width 78 height 16
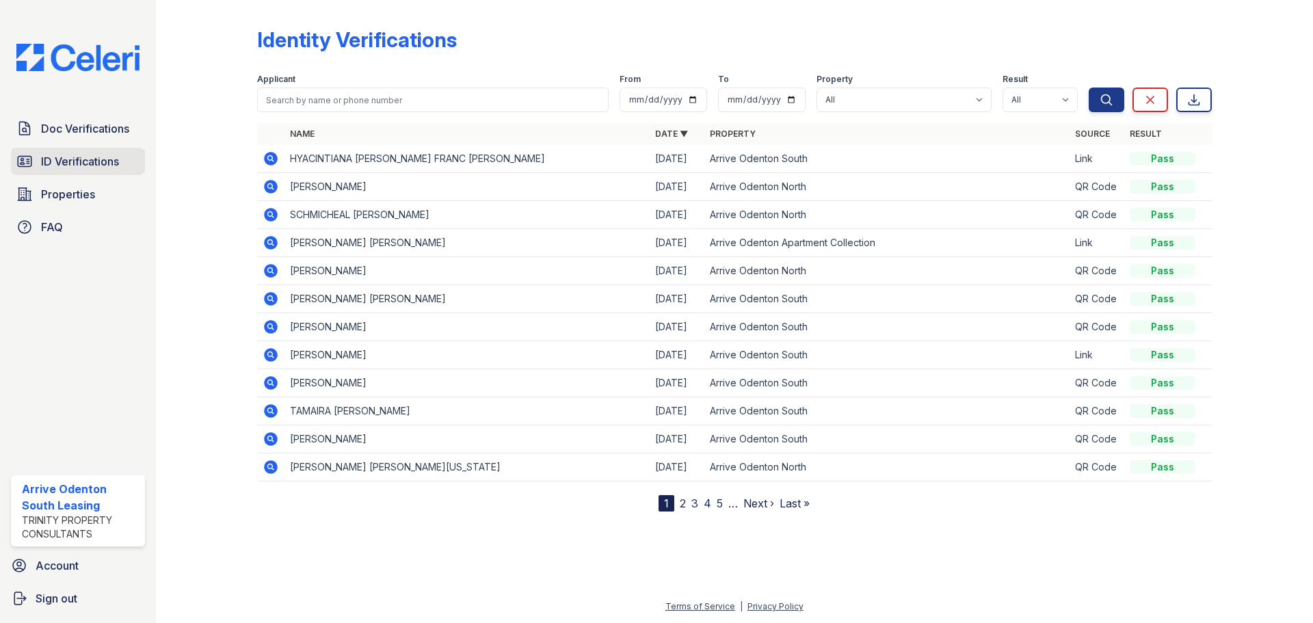
click at [121, 153] on link "ID Verifications" at bounding box center [78, 161] width 134 height 27
click at [82, 163] on span "ID Verifications" at bounding box center [80, 161] width 78 height 16
click at [118, 114] on div "Doc Verifications ID Verifications Properties FAQ Arrive Odenton South Leasing …" at bounding box center [78, 311] width 156 height 623
click at [116, 129] on span "Doc Verifications" at bounding box center [85, 128] width 88 height 16
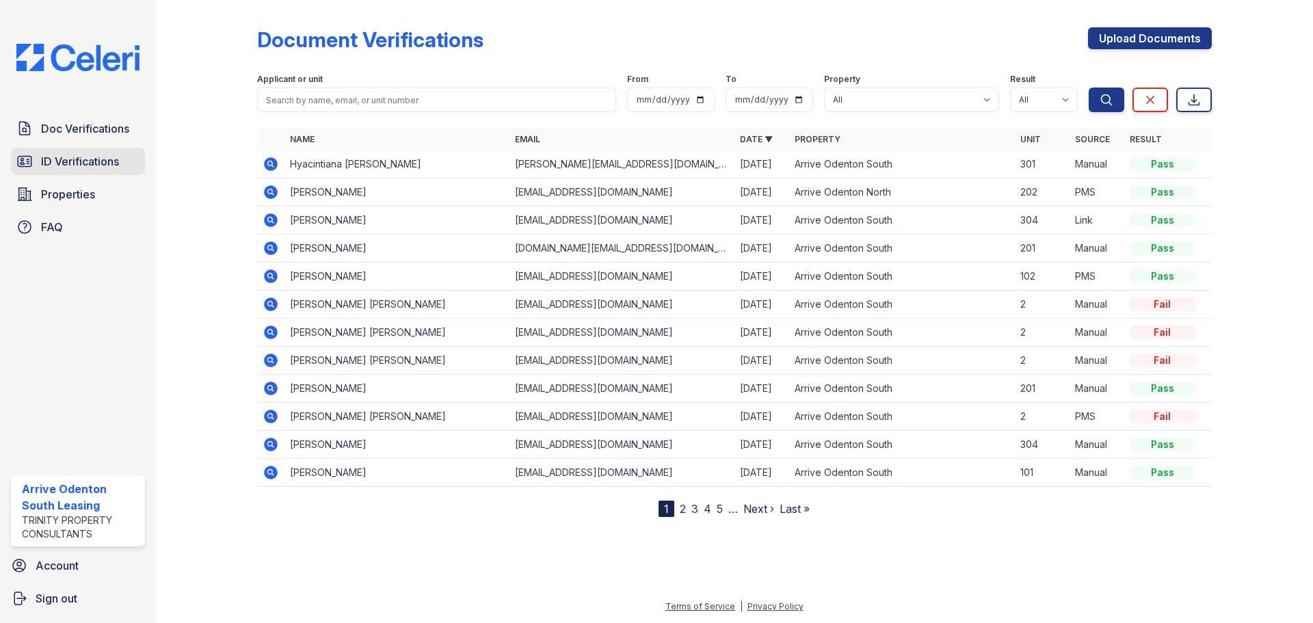
click at [109, 162] on span "ID Verifications" at bounding box center [80, 161] width 78 height 16
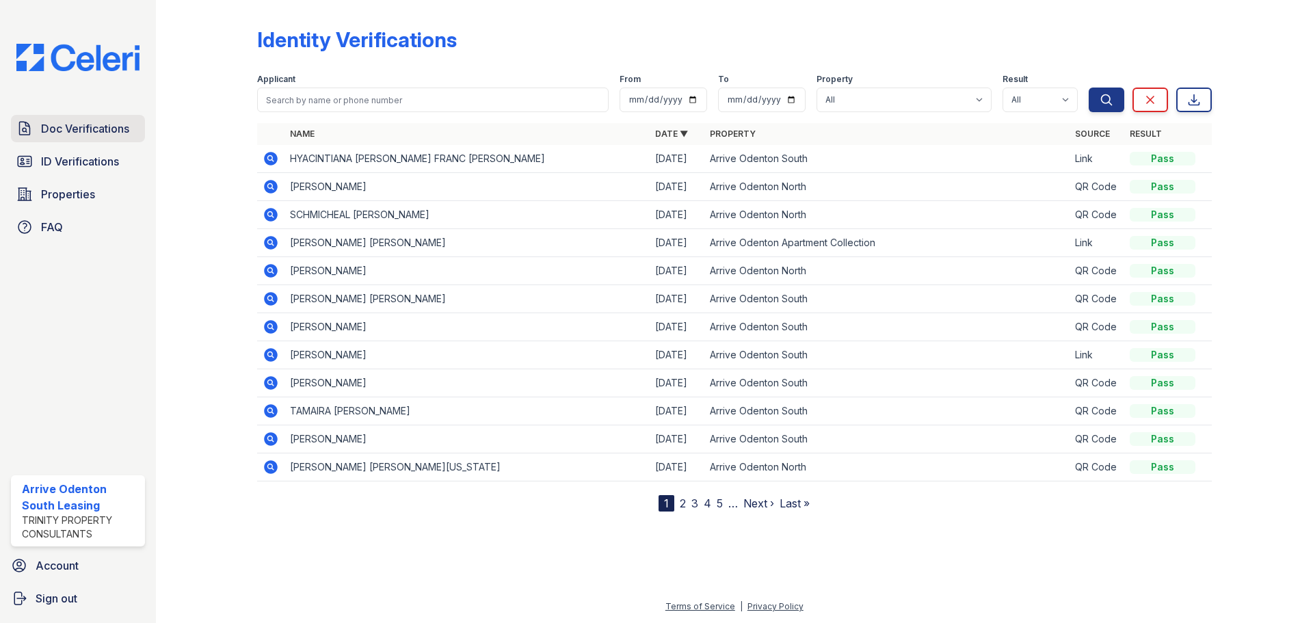
click at [124, 125] on span "Doc Verifications" at bounding box center [85, 128] width 88 height 16
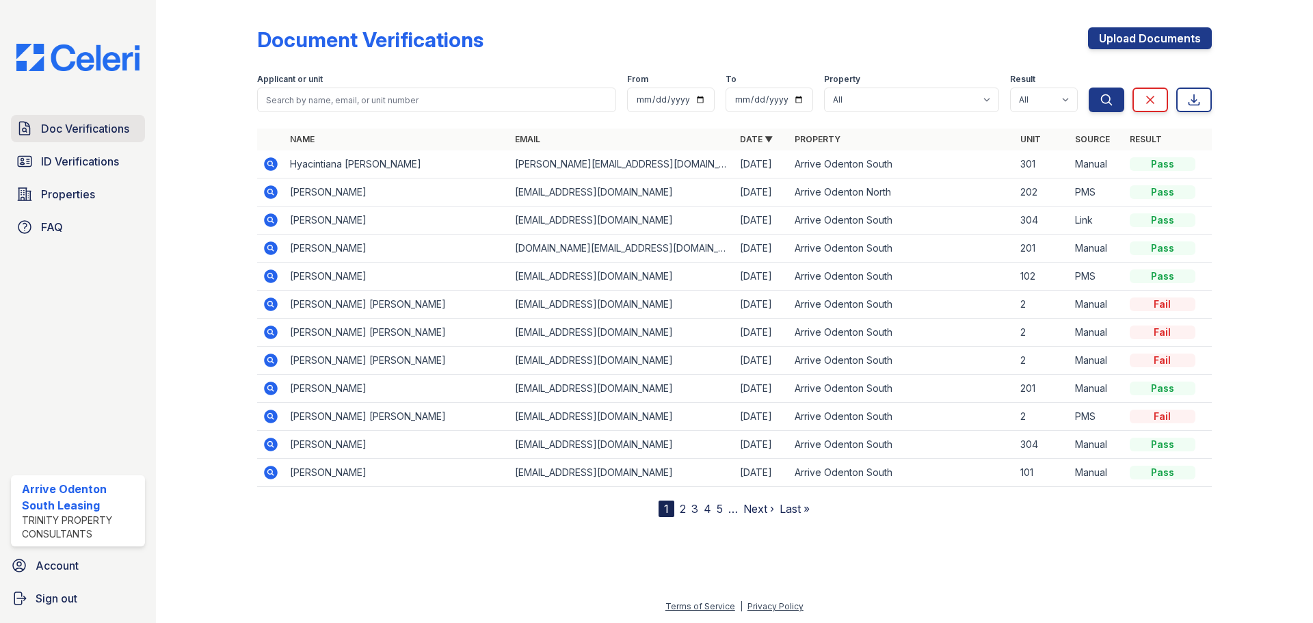
click at [78, 133] on span "Doc Verifications" at bounding box center [85, 128] width 88 height 16
click at [65, 131] on span "Doc Verifications" at bounding box center [85, 128] width 88 height 16
click at [86, 130] on span "Doc Verifications" at bounding box center [85, 128] width 88 height 16
click at [81, 170] on span "ID Verifications" at bounding box center [80, 161] width 78 height 16
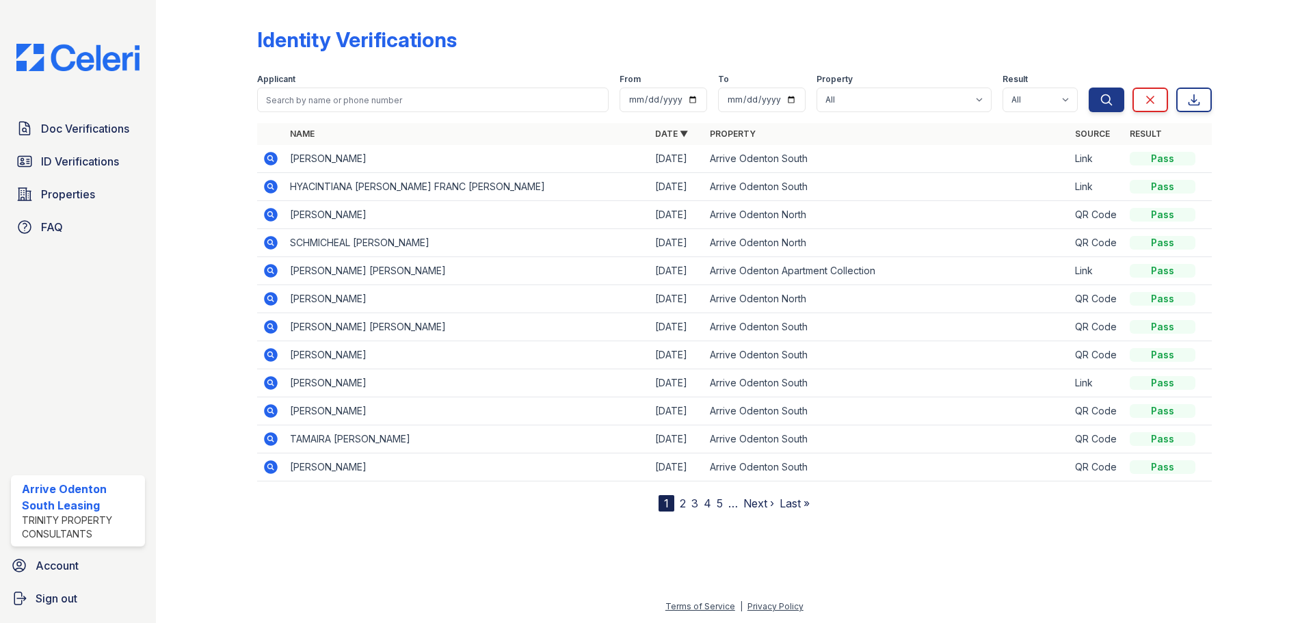
click at [81, 170] on span "ID Verifications" at bounding box center [80, 161] width 78 height 16
click at [82, 131] on span "Doc Verifications" at bounding box center [85, 128] width 88 height 16
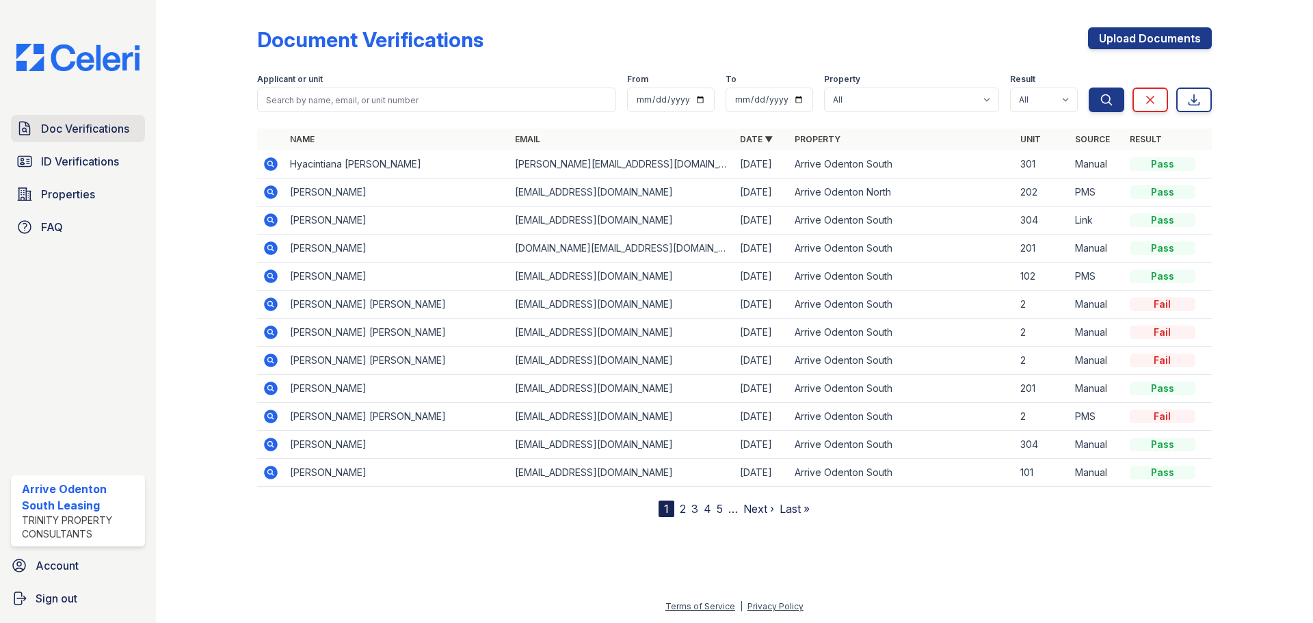
click at [96, 132] on span "Doc Verifications" at bounding box center [85, 128] width 88 height 16
click at [94, 135] on span "Doc Verifications" at bounding box center [85, 128] width 88 height 16
click at [557, 41] on div "Document Verifications Upload Documents" at bounding box center [734, 45] width 955 height 36
